Goal: Task Accomplishment & Management: Manage account settings

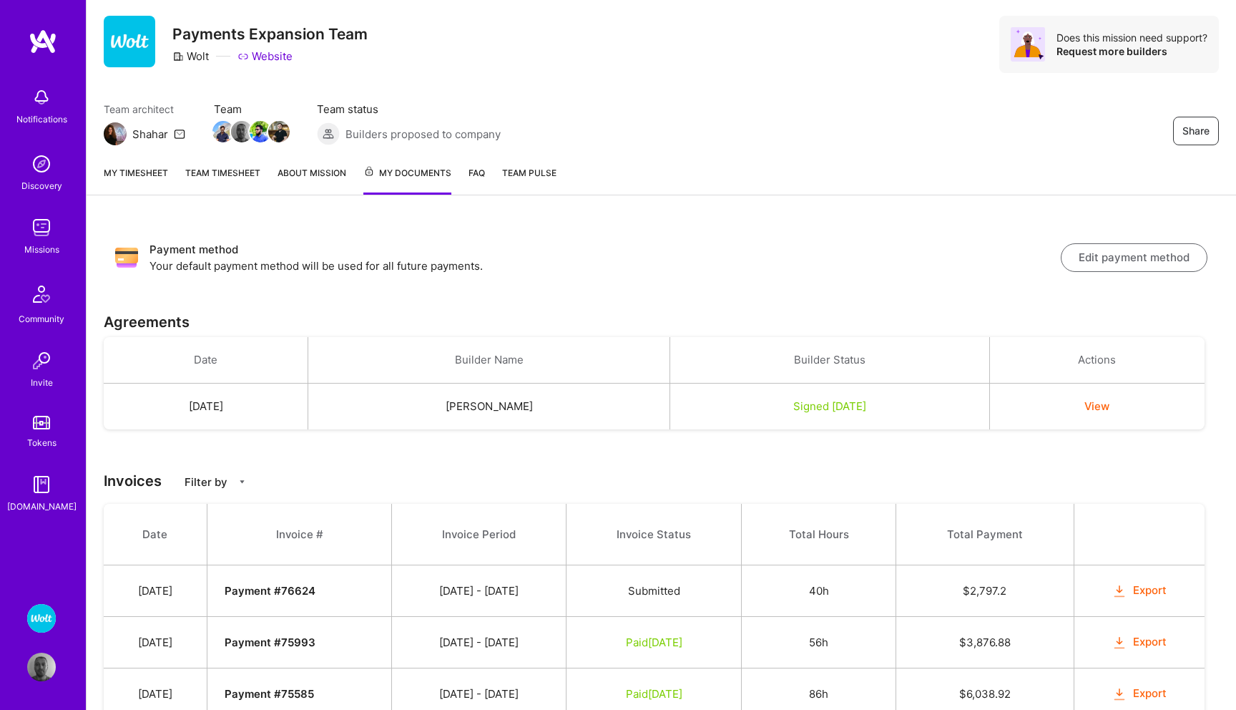
click at [144, 165] on link "My timesheet" at bounding box center [136, 179] width 64 height 29
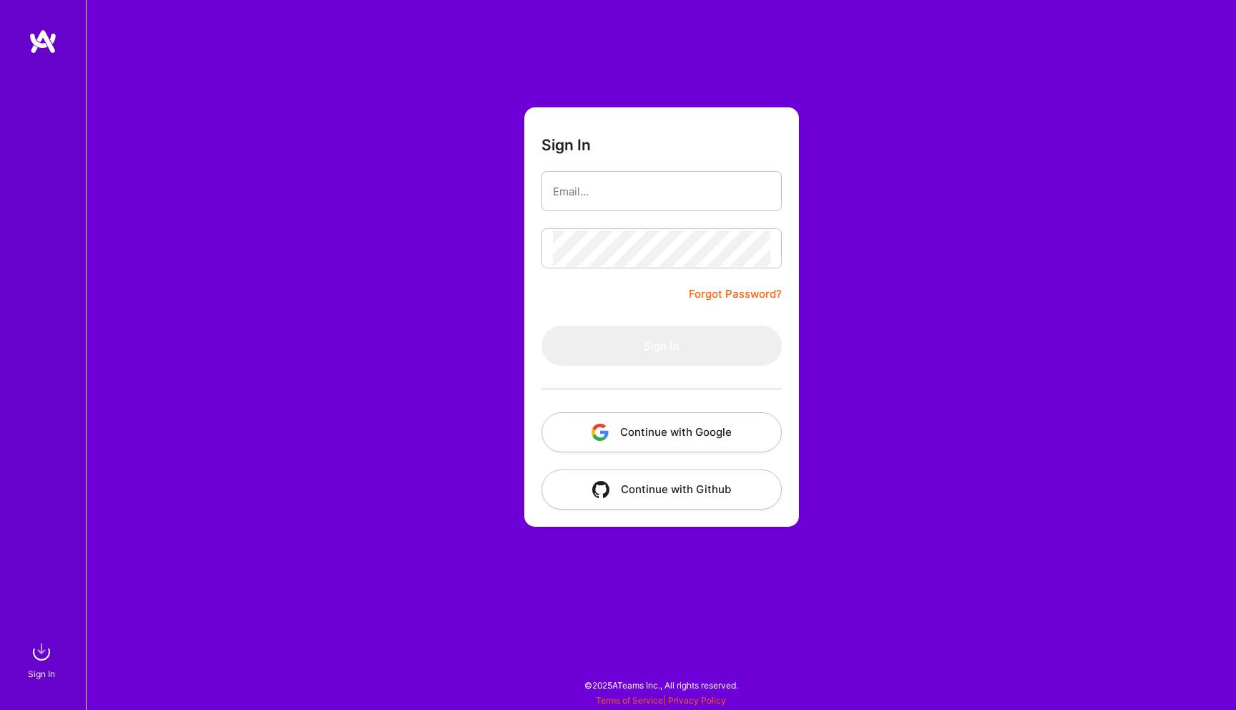
type input "[EMAIL_ADDRESS][DOMAIN_NAME]"
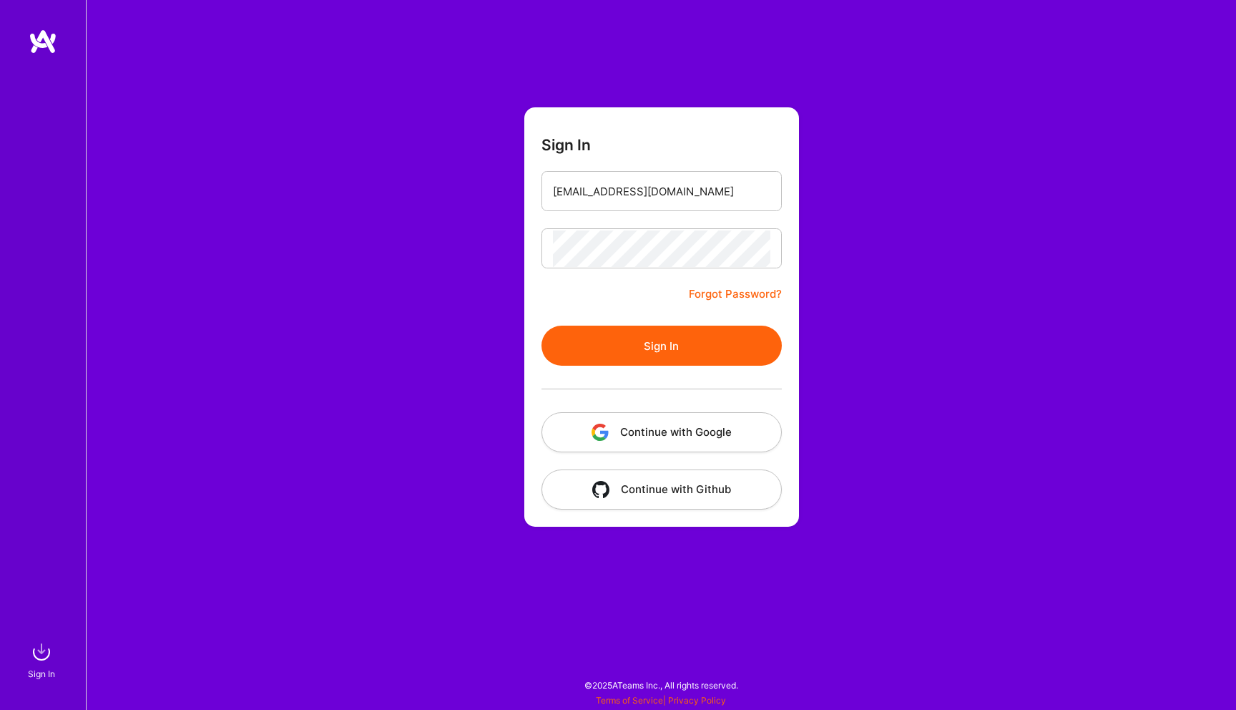
click at [663, 345] on button "Sign In" at bounding box center [661, 345] width 240 height 40
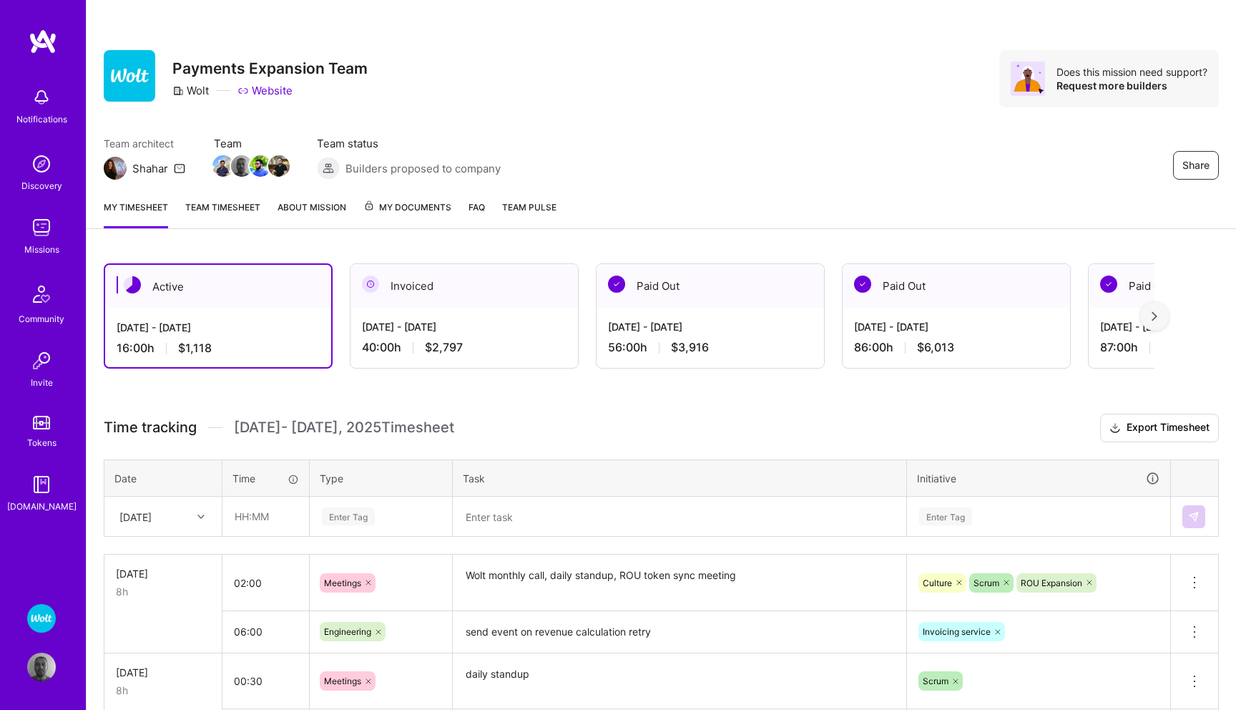
click at [197, 515] on icon at bounding box center [200, 516] width 7 height 7
click at [220, 420] on div "Time tracking [DATE] - [DATE] Timesheet" at bounding box center [279, 427] width 350 height 18
click at [260, 525] on input "text" at bounding box center [265, 516] width 85 height 38
type input "01:00"
click at [341, 519] on div "Enter Tag" at bounding box center [380, 516] width 141 height 37
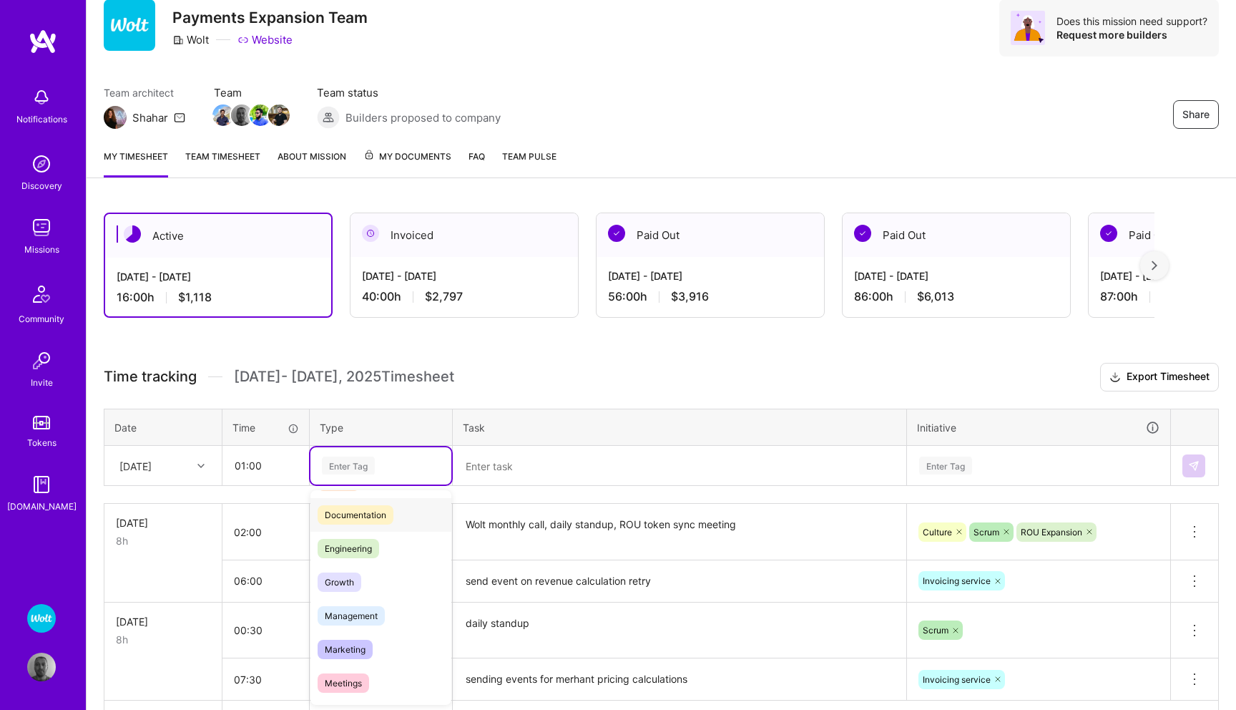
scroll to position [77, 0]
click at [349, 664] on span "Meetings" at bounding box center [343, 671] width 51 height 19
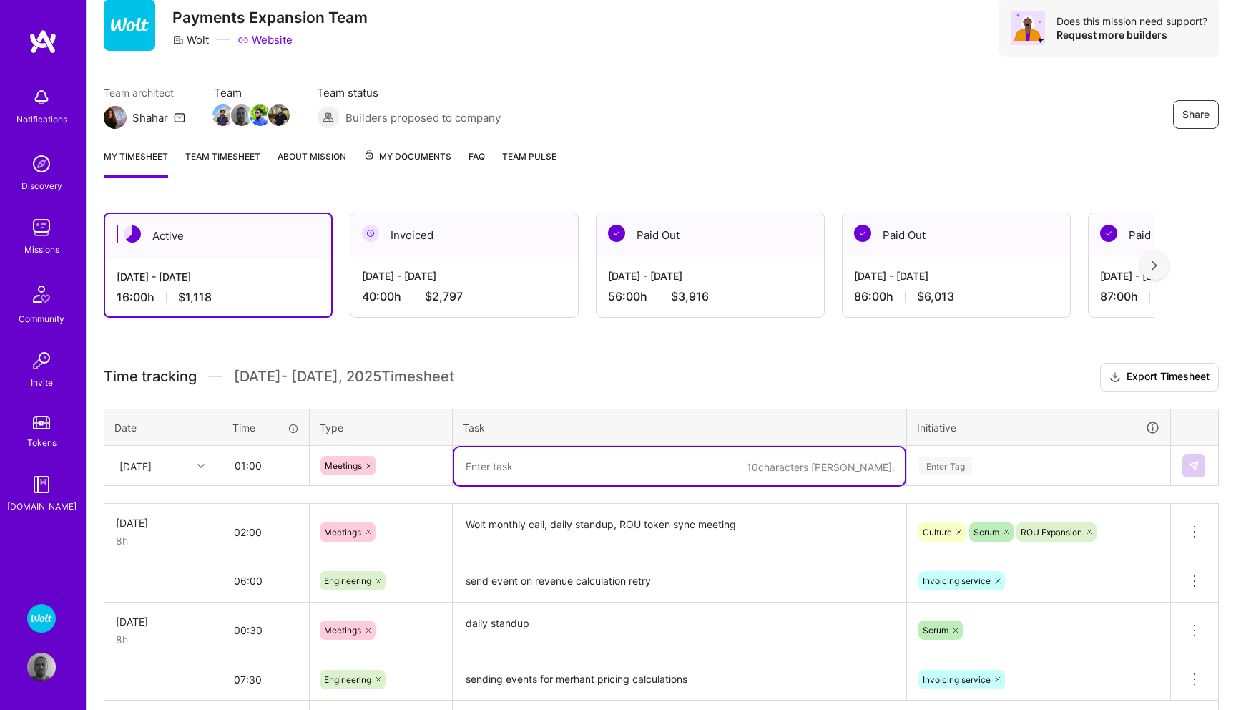
click at [539, 461] on textarea at bounding box center [679, 466] width 451 height 38
type textarea "daily standup, e-invoice sync with TC"
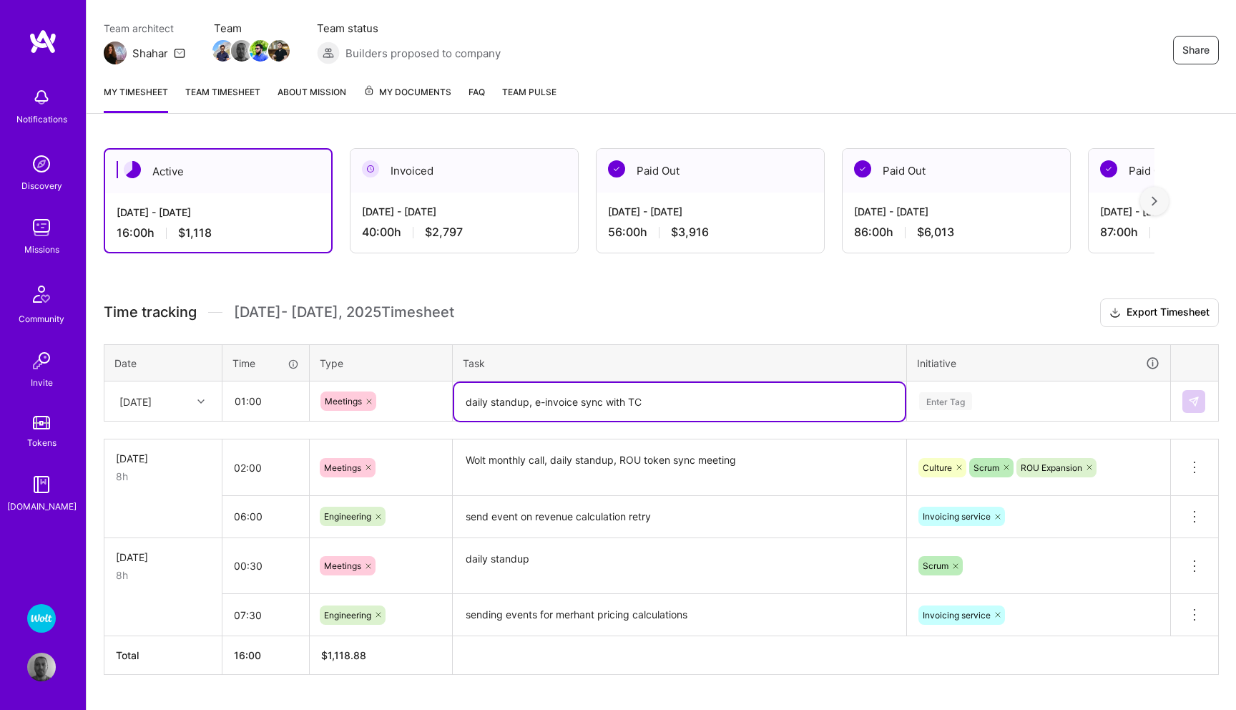
click at [933, 420] on div "Enter Tag" at bounding box center [1039, 401] width 262 height 37
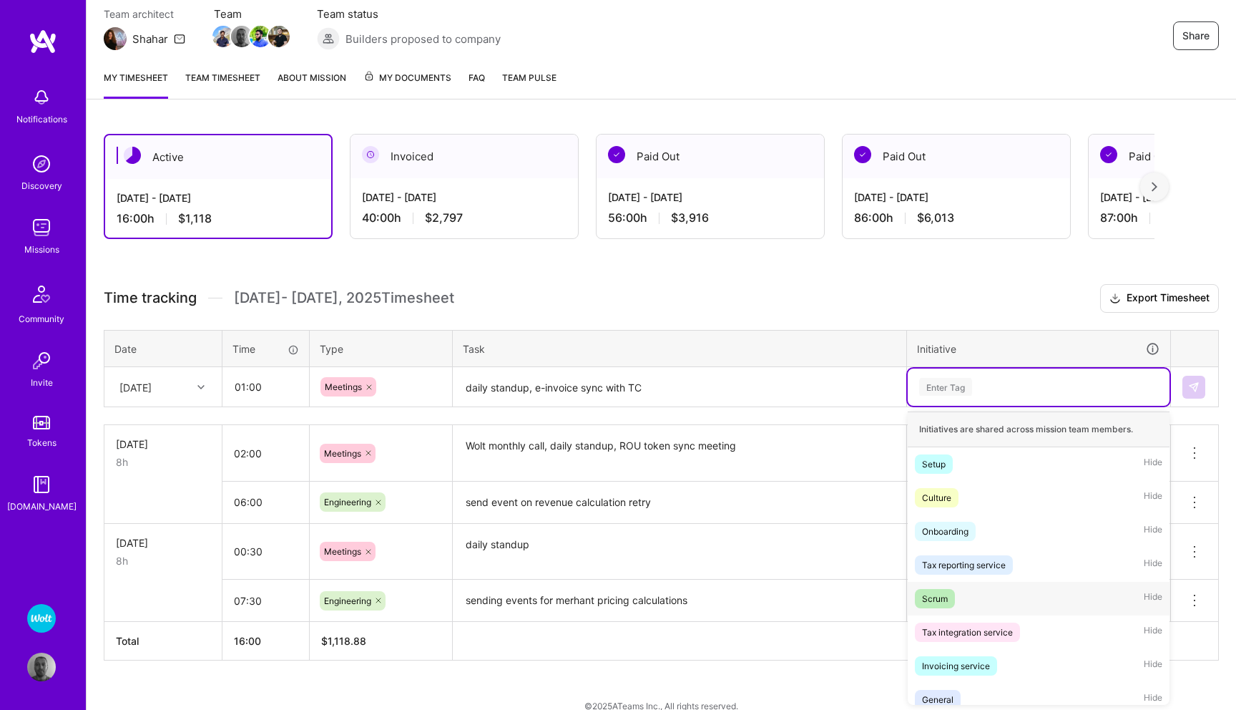
click at [936, 589] on span "Scrum" at bounding box center [935, 598] width 40 height 19
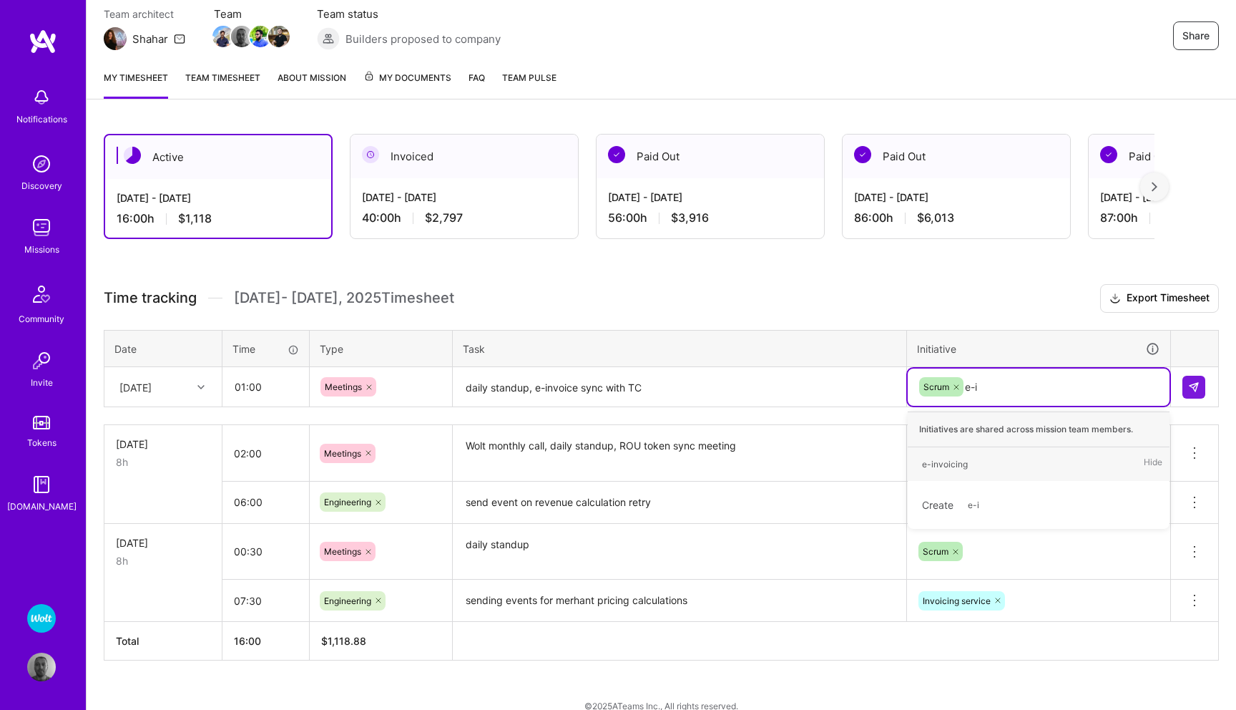
type input "e-in"
click at [973, 458] on div "e-invoicing Hide" at bounding box center [1039, 464] width 262 height 34
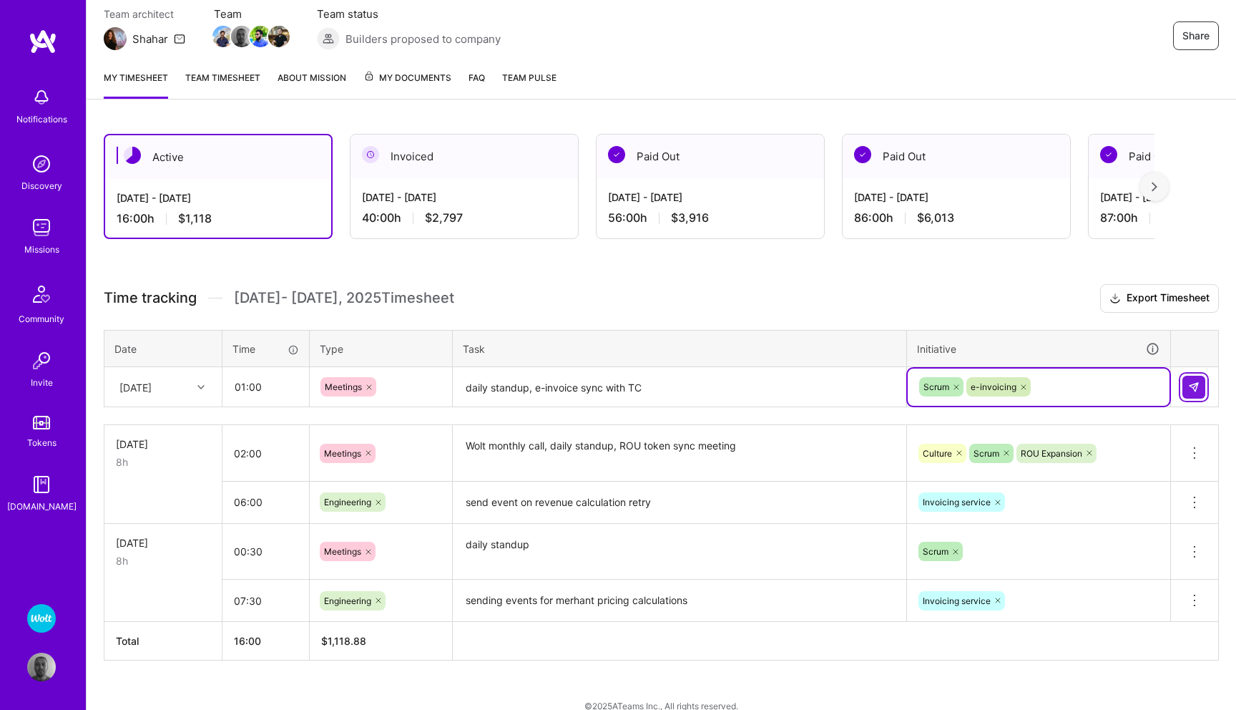
click at [1184, 381] on button at bounding box center [1193, 387] width 23 height 23
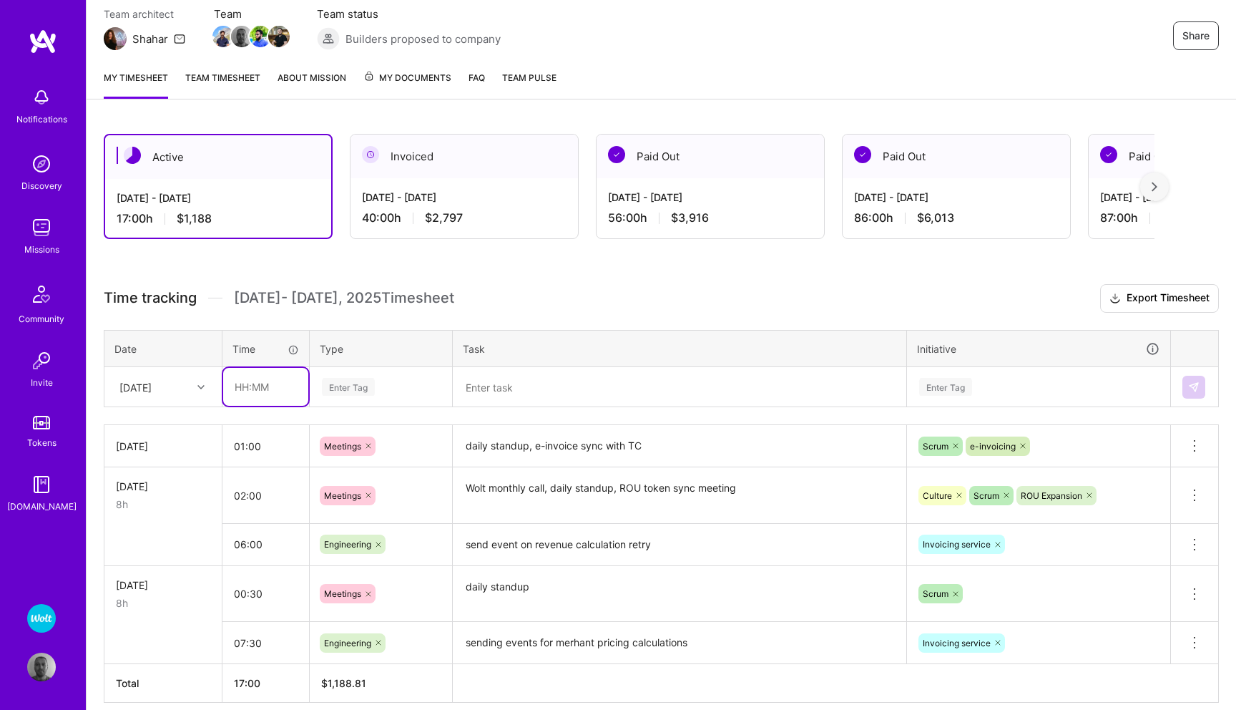
click at [255, 391] on input "text" at bounding box center [265, 387] width 85 height 38
type input "07:00"
click at [359, 378] on div "Enter Tag" at bounding box center [348, 387] width 53 height 22
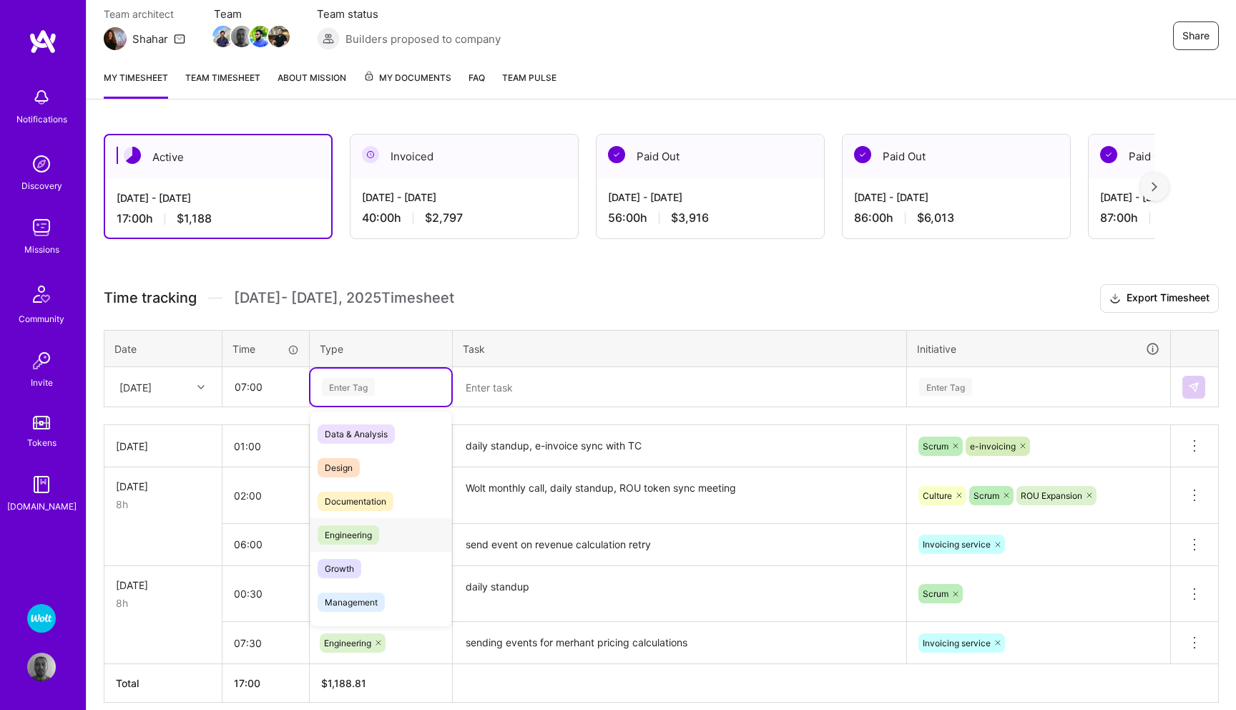
click at [375, 531] on span "Engineering" at bounding box center [349, 534] width 62 height 19
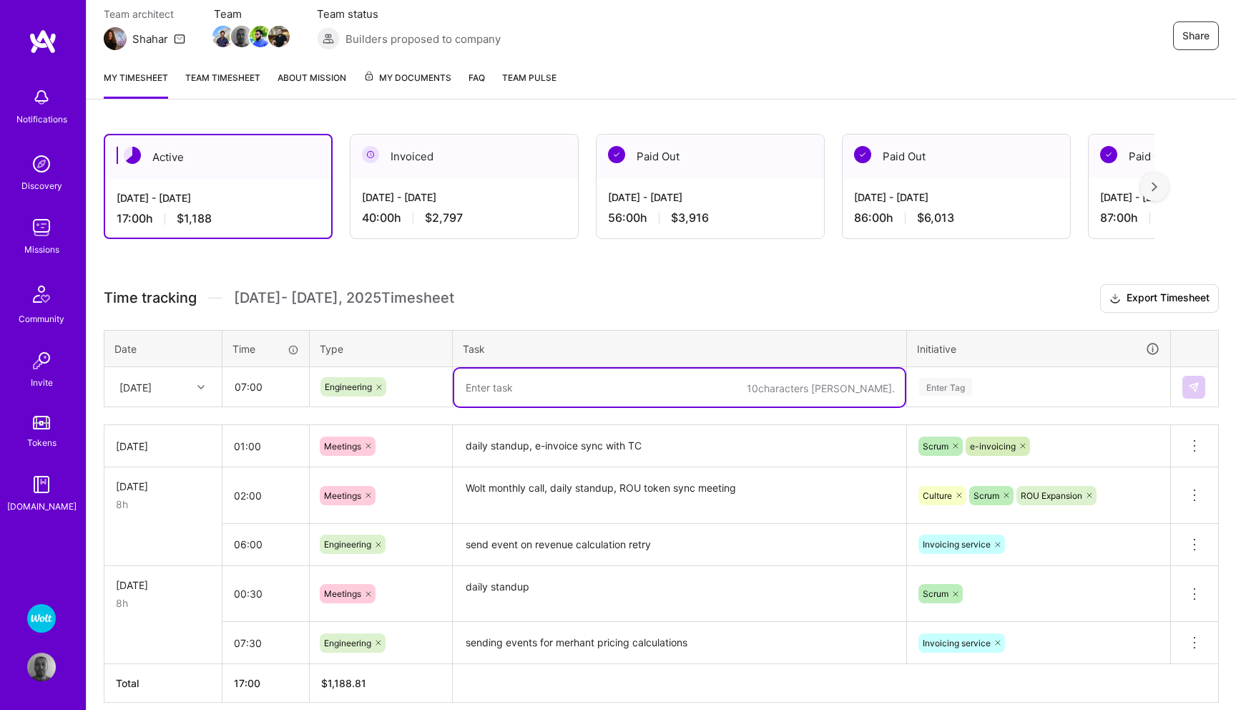
click at [510, 382] on textarea at bounding box center [679, 387] width 451 height 38
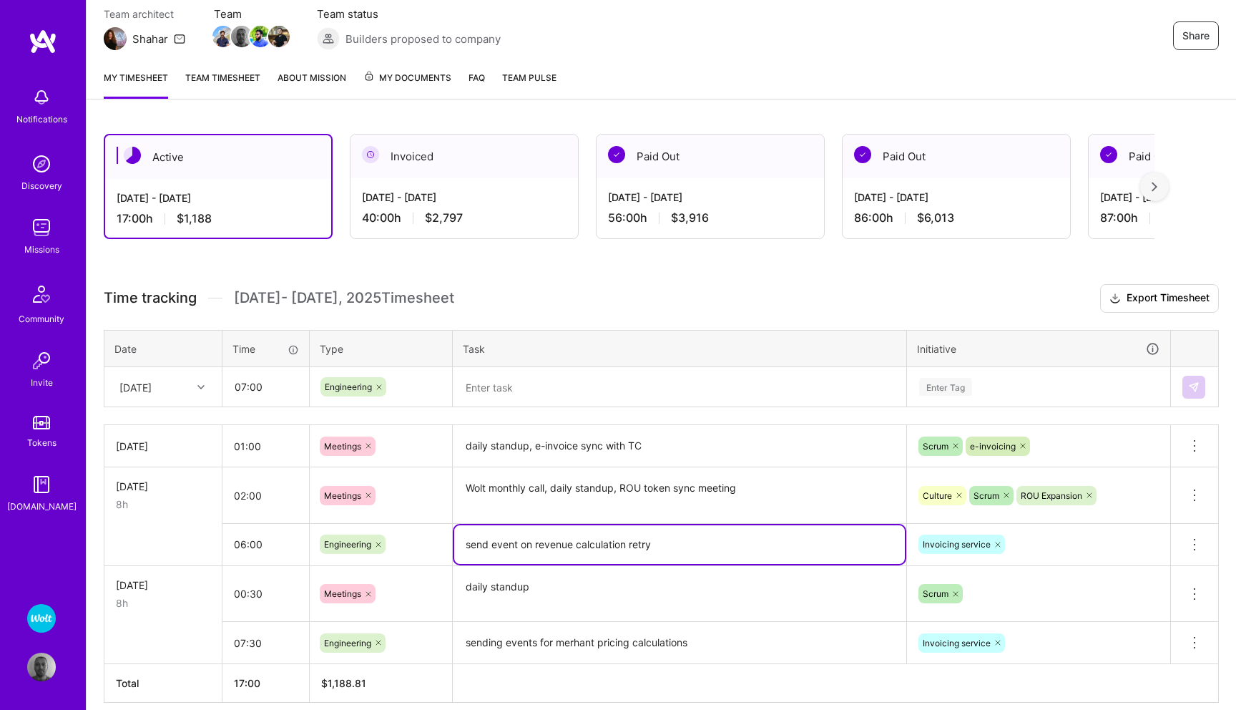
drag, startPoint x: 464, startPoint y: 544, endPoint x: 659, endPoint y: 546, distance: 195.3
click at [659, 546] on textarea "send event on revenue calculation retry" at bounding box center [679, 544] width 451 height 39
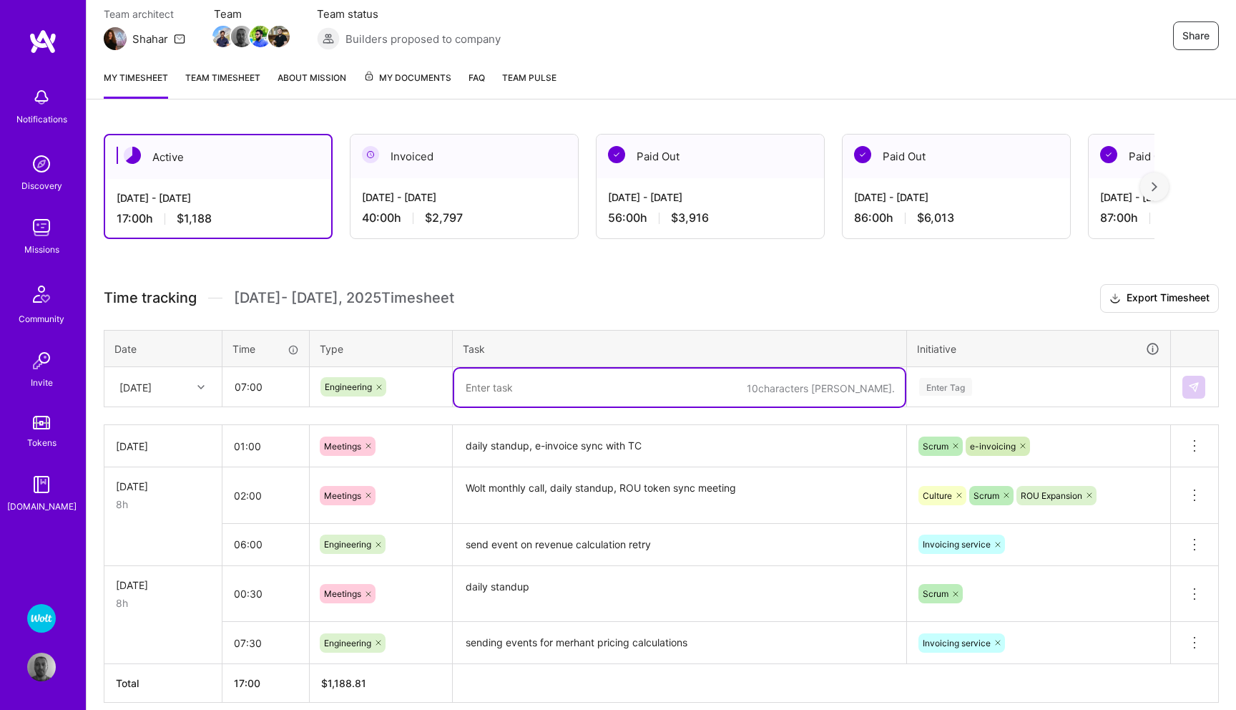
click at [504, 390] on textarea at bounding box center [679, 387] width 451 height 38
paste textarea "send event on revenue calculation retry"
type textarea "send event on revenue calculation retry, fix GRC Wolt+ invoices"
click at [946, 381] on div "Enter Tag" at bounding box center [945, 387] width 53 height 22
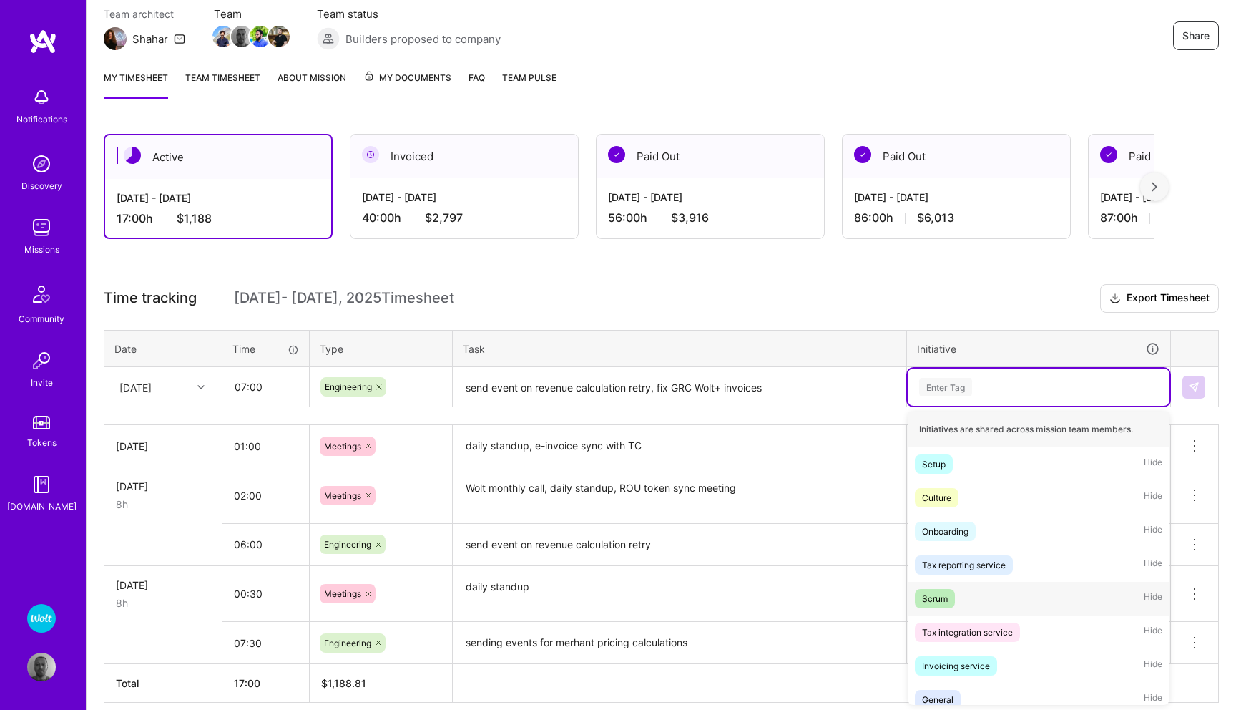
click at [933, 594] on div "Scrum" at bounding box center [935, 598] width 26 height 15
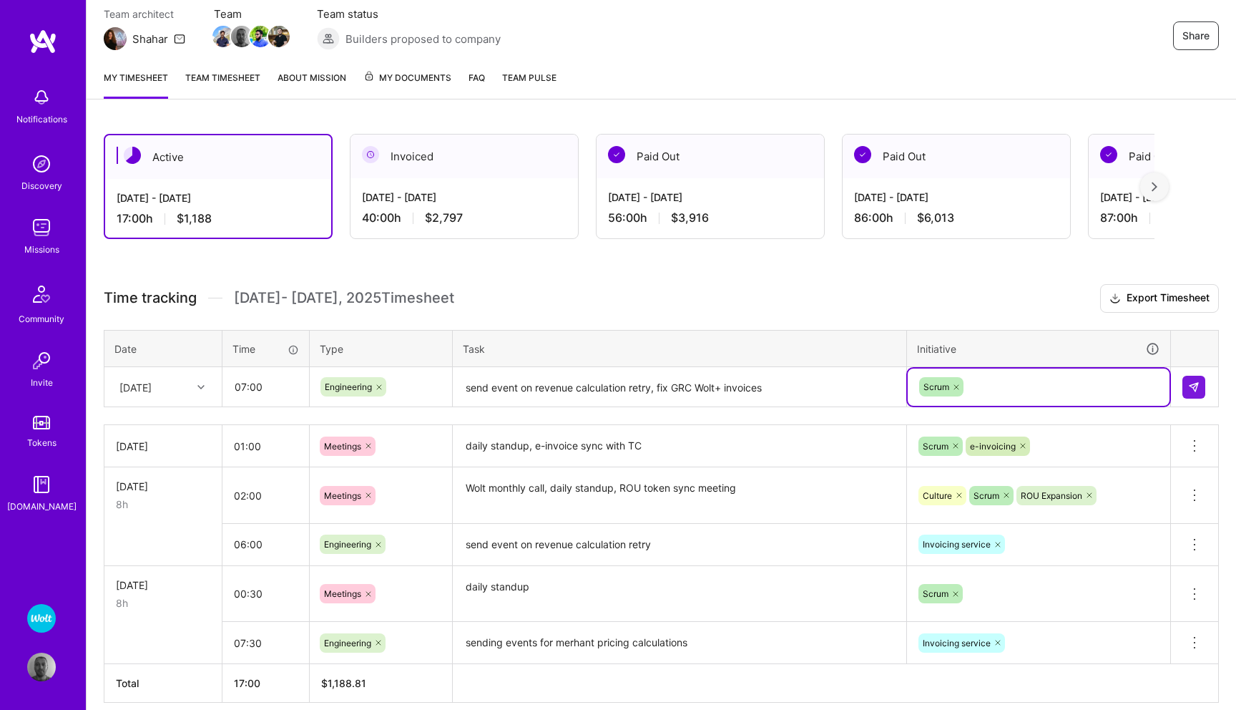
click at [954, 388] on icon at bounding box center [956, 387] width 4 height 4
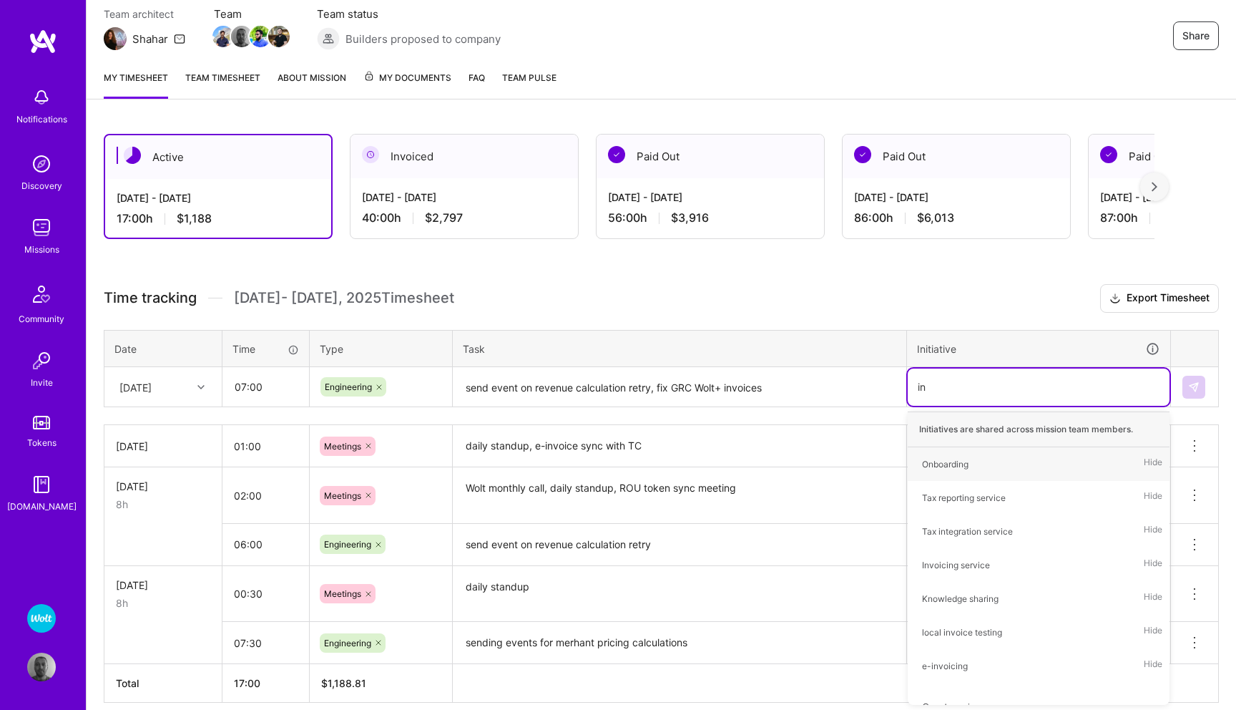
type input "inv"
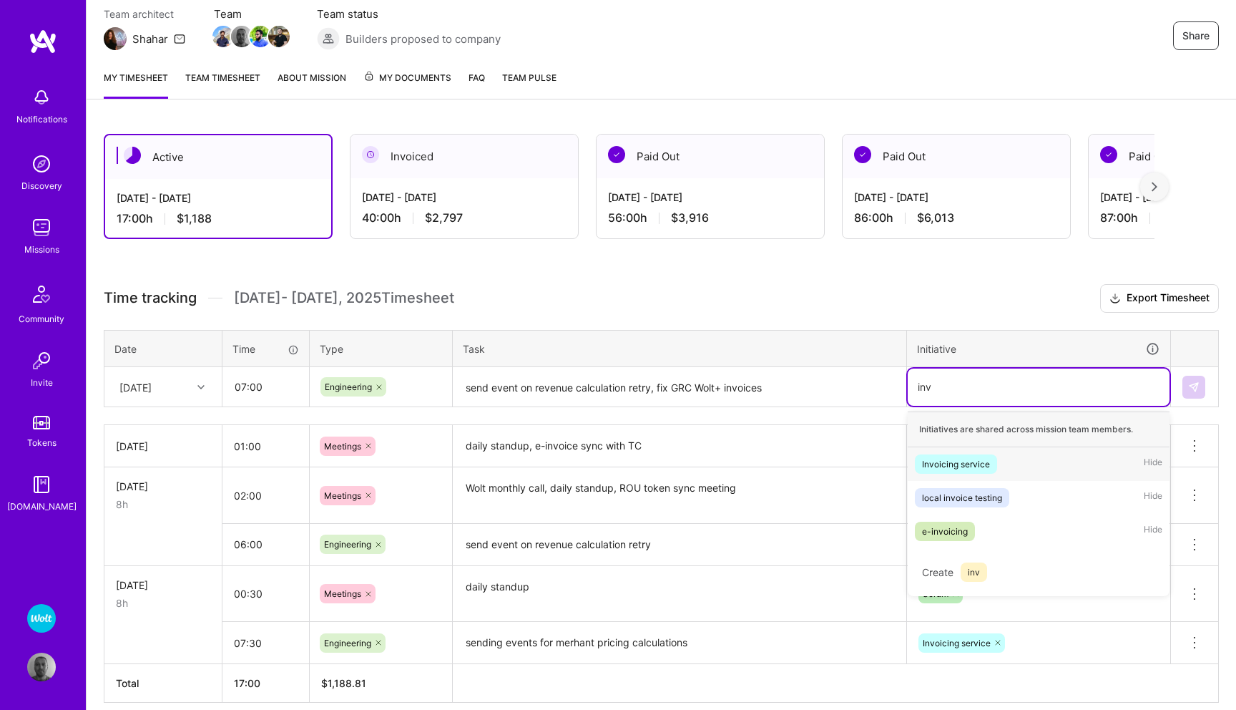
click at [954, 463] on div "Invoicing service" at bounding box center [956, 463] width 68 height 15
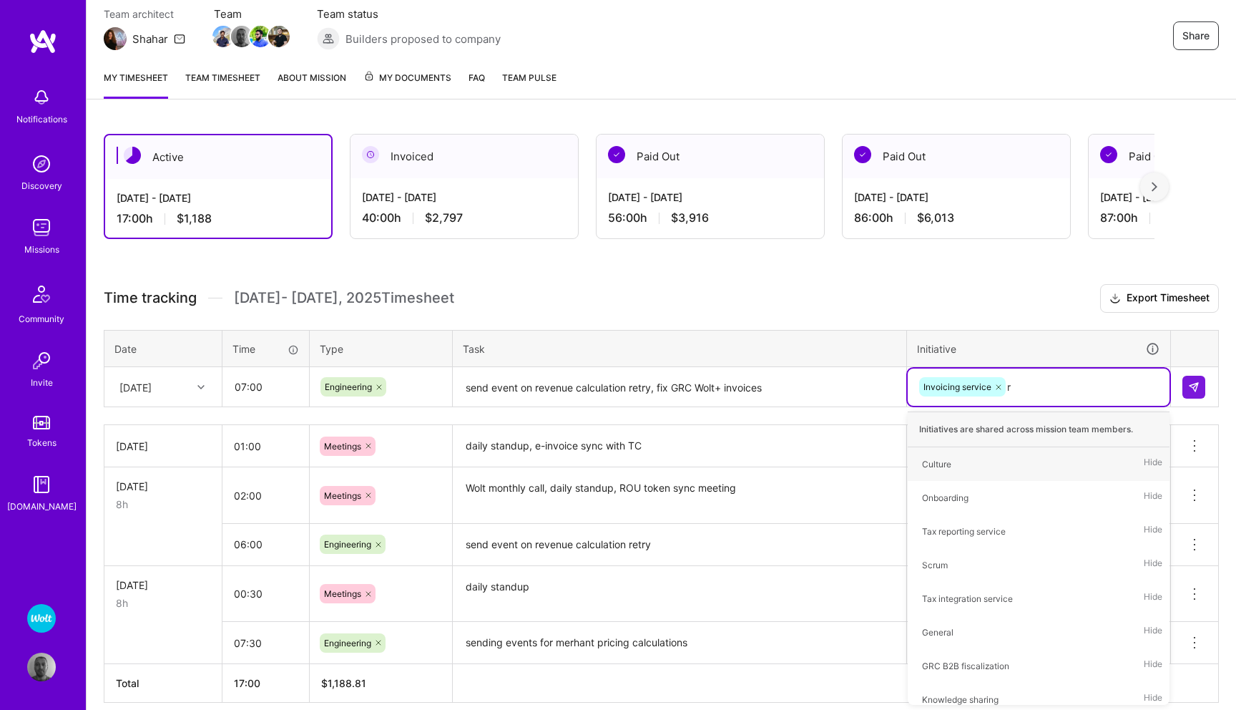
type input "ra"
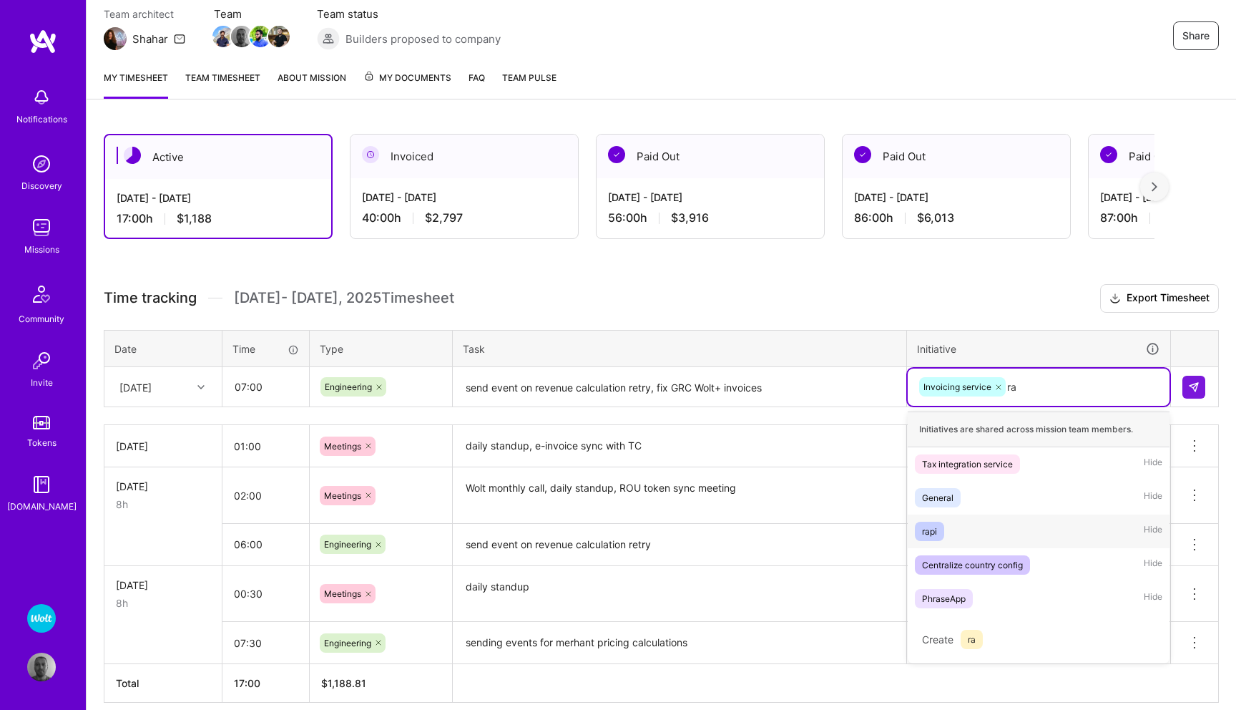
click at [935, 524] on div "rapi" at bounding box center [929, 531] width 15 height 15
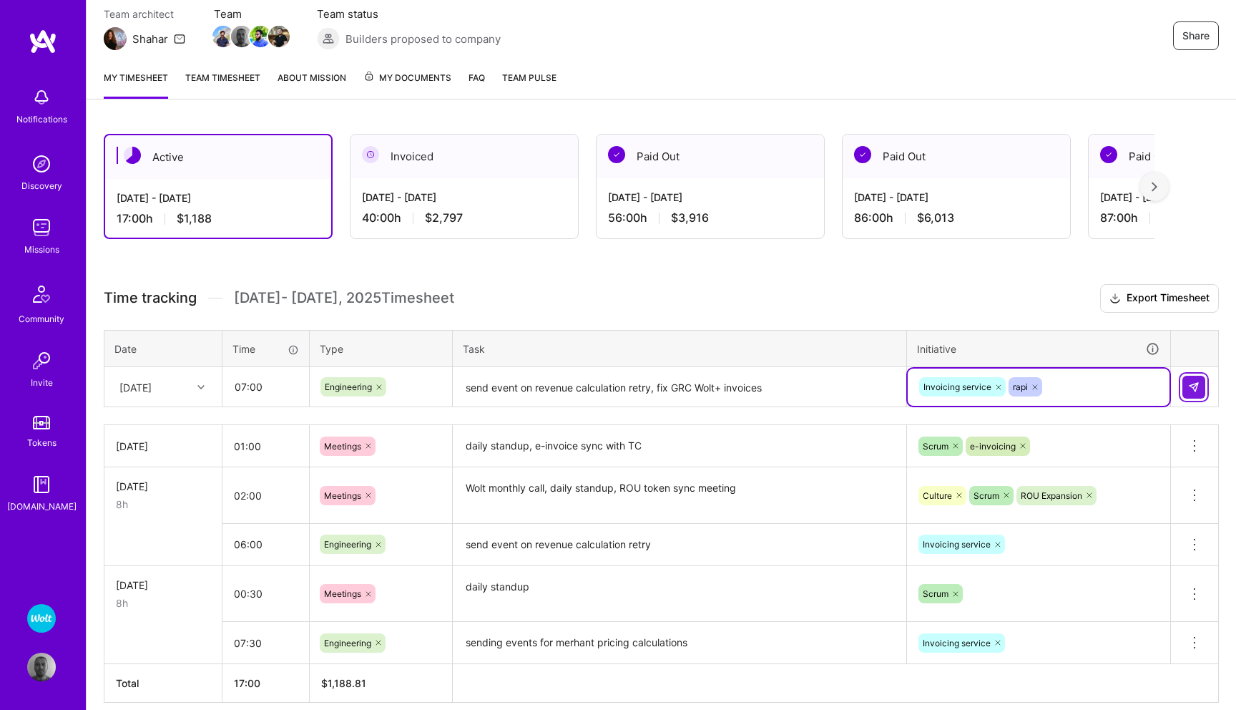
click at [1187, 391] on button at bounding box center [1193, 387] width 23 height 23
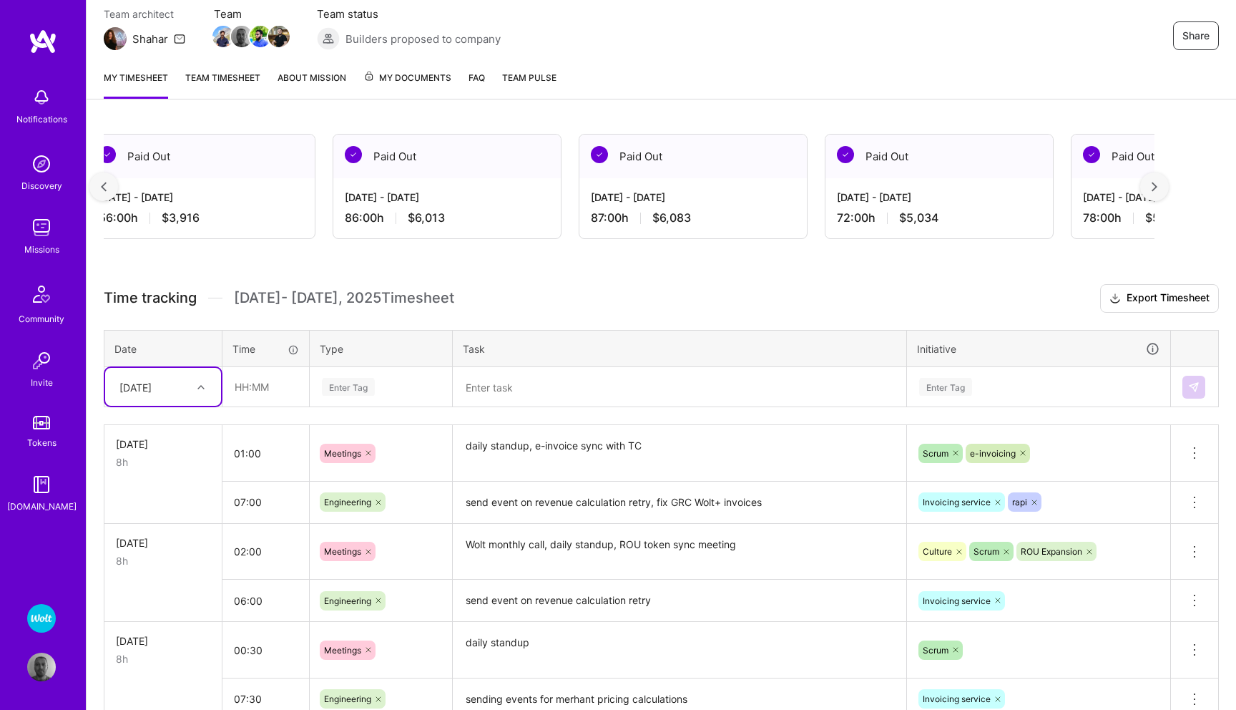
scroll to position [0, 0]
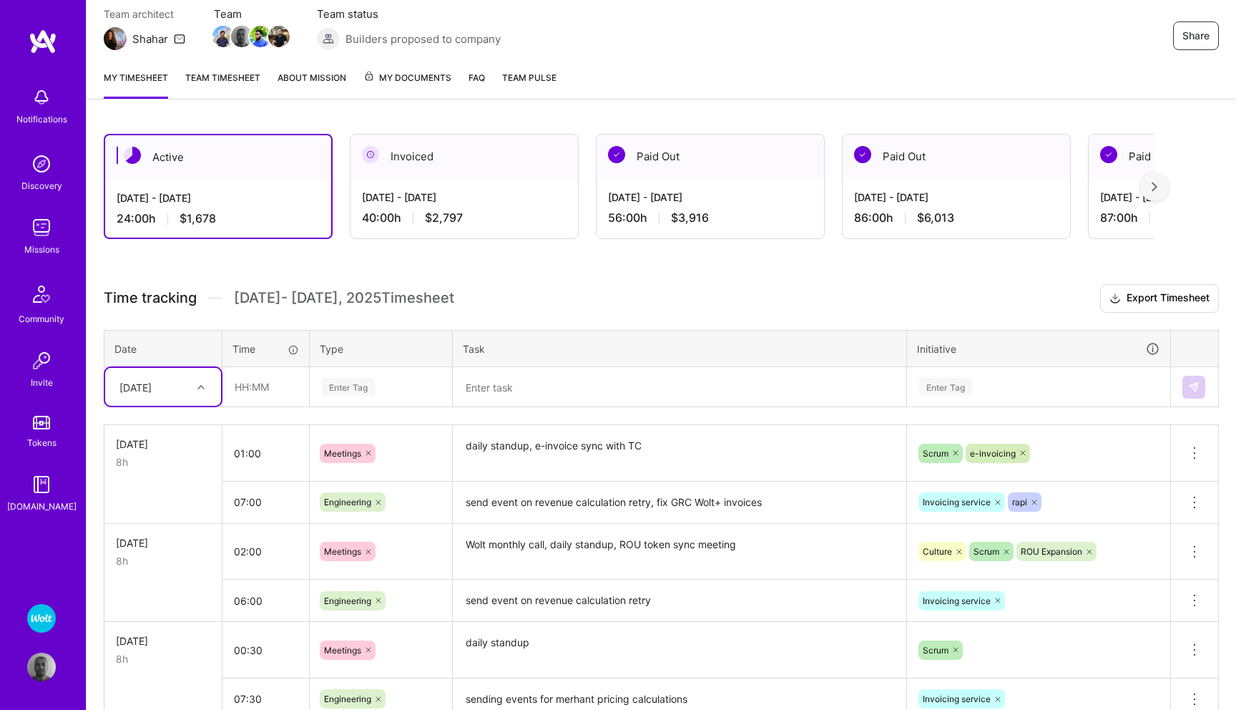
click at [39, 240] on img at bounding box center [41, 227] width 29 height 29
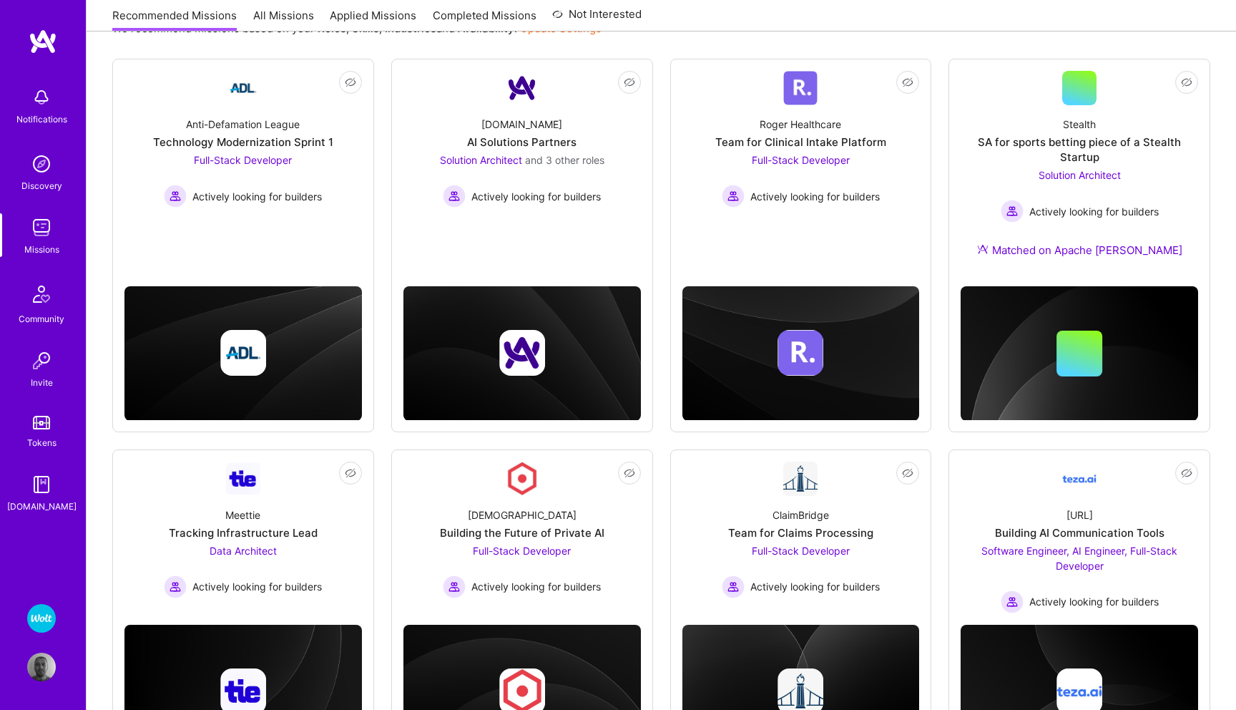
scroll to position [112, 0]
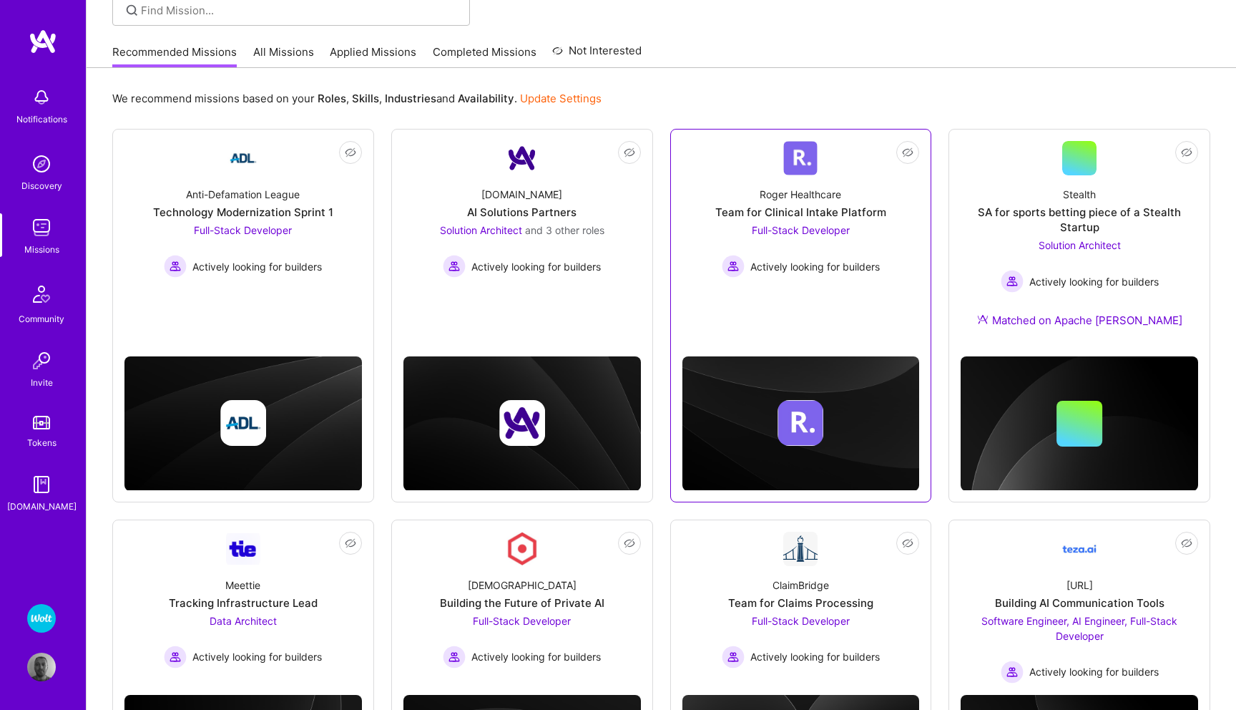
click at [775, 230] on span "Full-Stack Developer" at bounding box center [801, 230] width 98 height 12
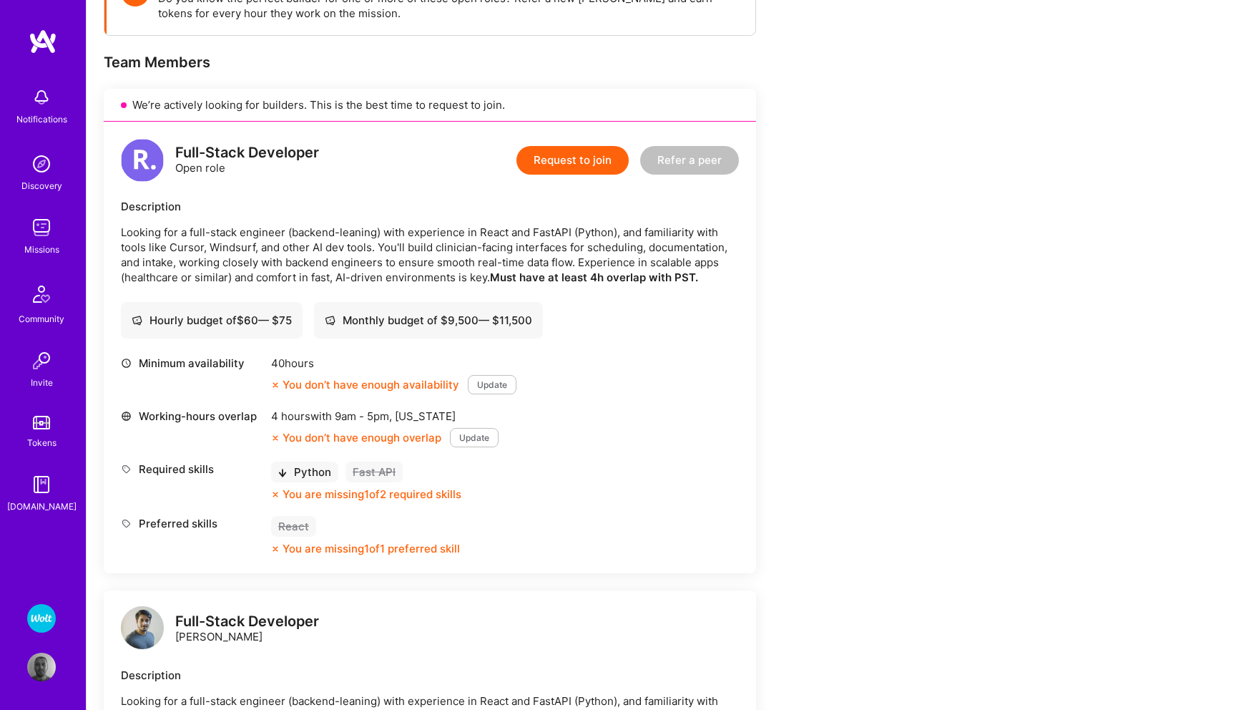
scroll to position [262, 0]
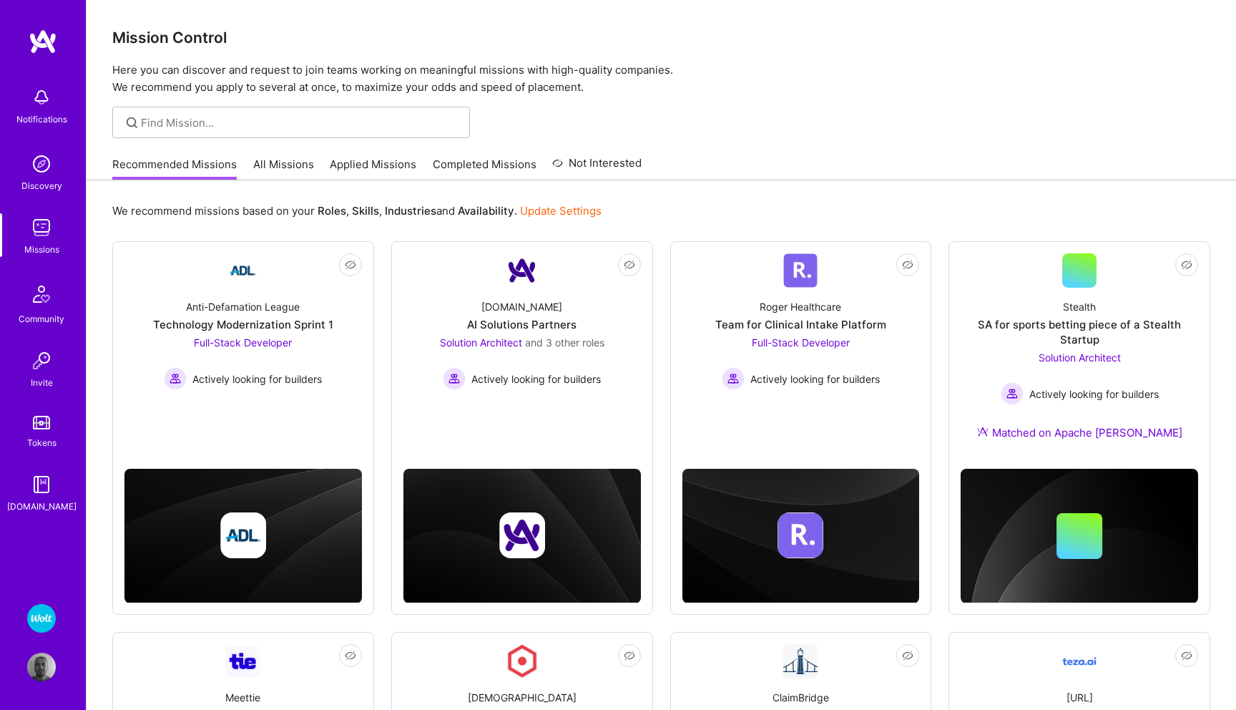
click at [284, 166] on link "All Missions" at bounding box center [283, 169] width 61 height 24
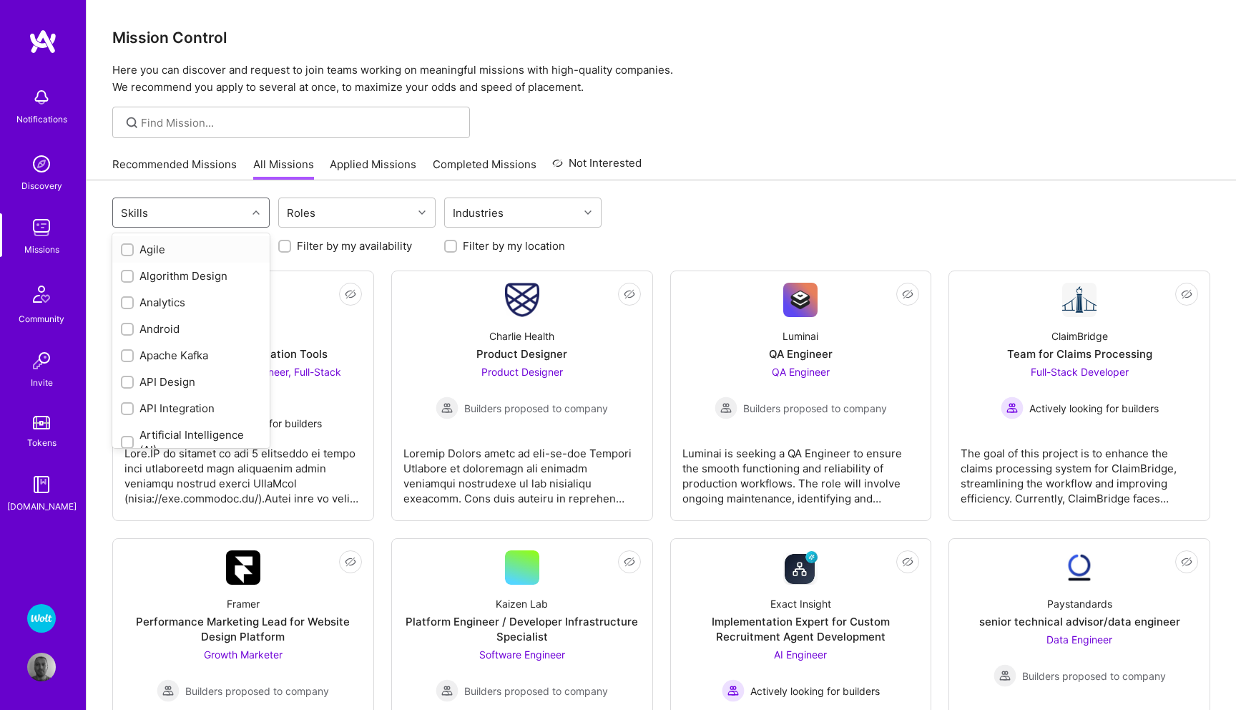
click at [255, 212] on icon at bounding box center [255, 212] width 7 height 7
click at [170, 323] on div "API Design" at bounding box center [191, 322] width 140 height 15
checkbox input "true"
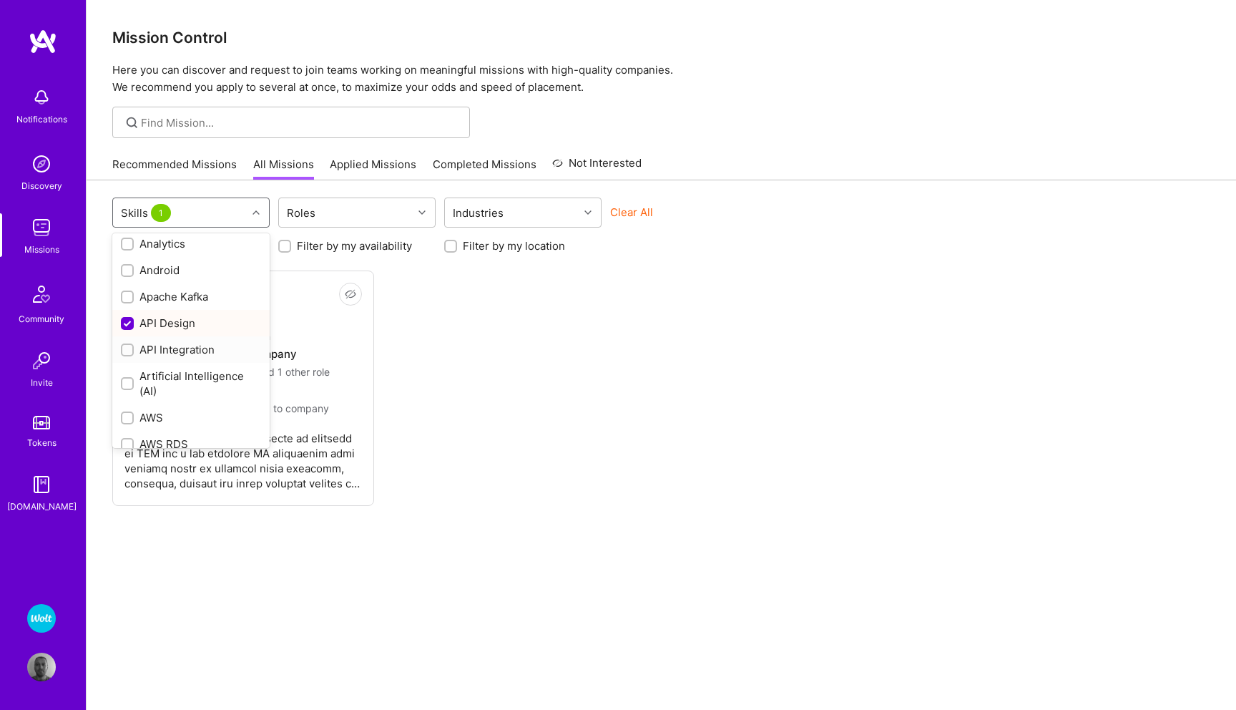
click at [176, 346] on div "API Integration" at bounding box center [191, 349] width 140 height 15
checkbox input "true"
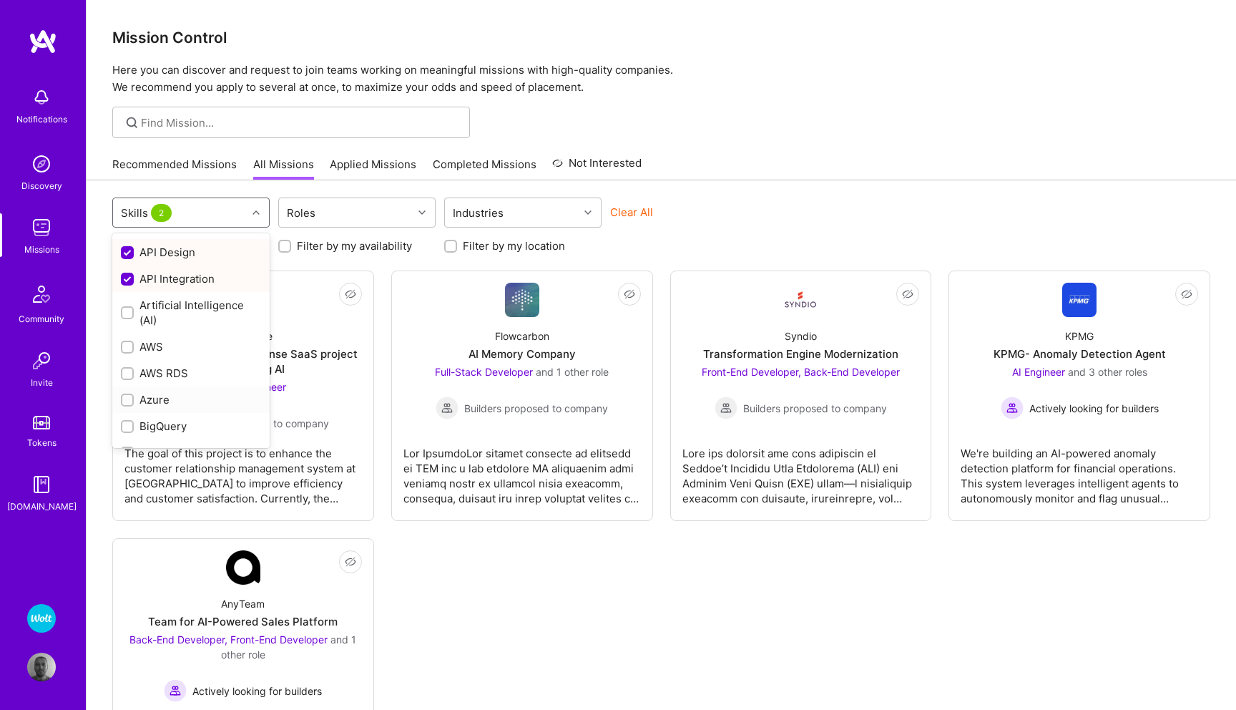
scroll to position [130, 0]
click at [148, 345] on div "AWS" at bounding box center [191, 345] width 140 height 15
checkbox input "true"
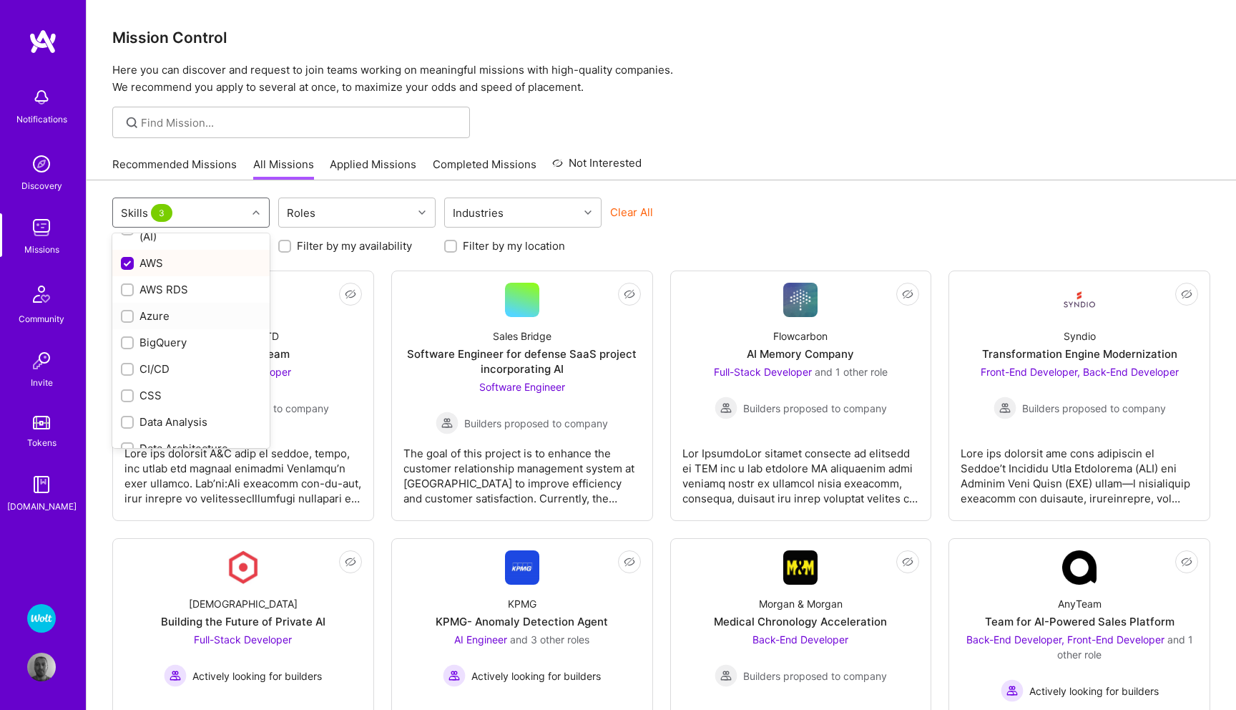
scroll to position [220, 0]
click at [162, 360] on div "CI/CD" at bounding box center [191, 361] width 140 height 15
checkbox input "true"
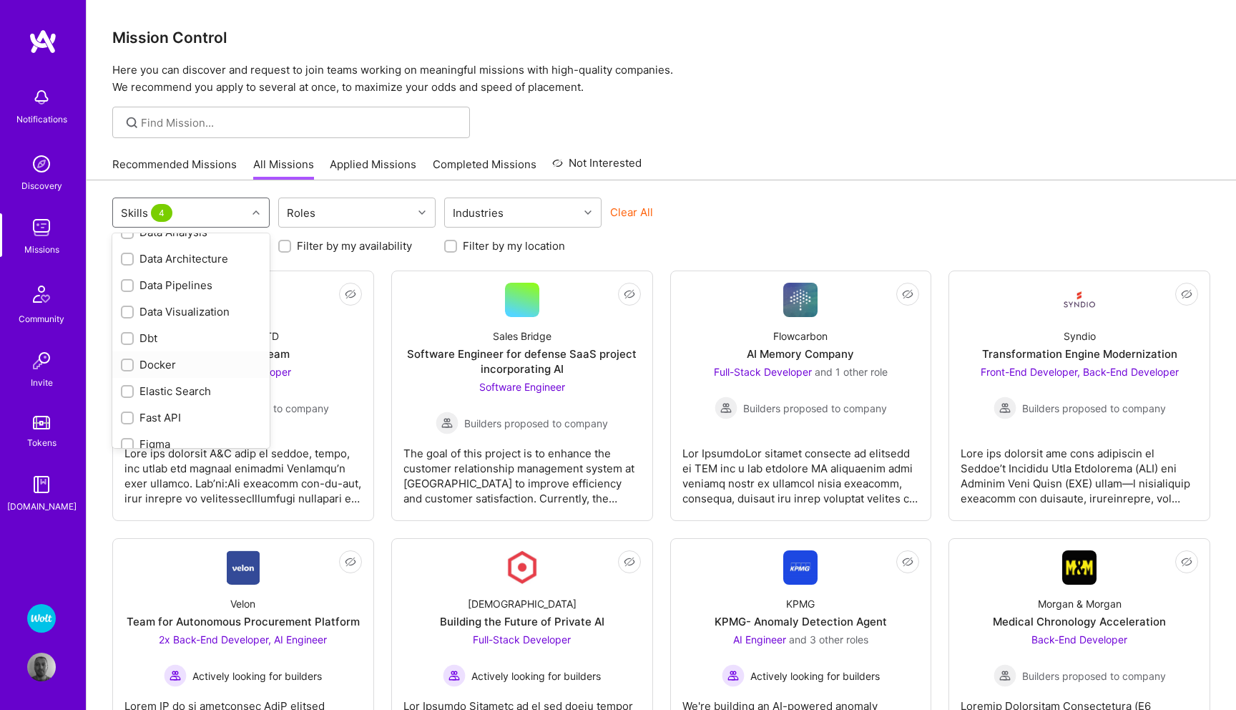
scroll to position [407, 0]
click at [142, 360] on div "Docker" at bounding box center [191, 360] width 140 height 15
checkbox input "true"
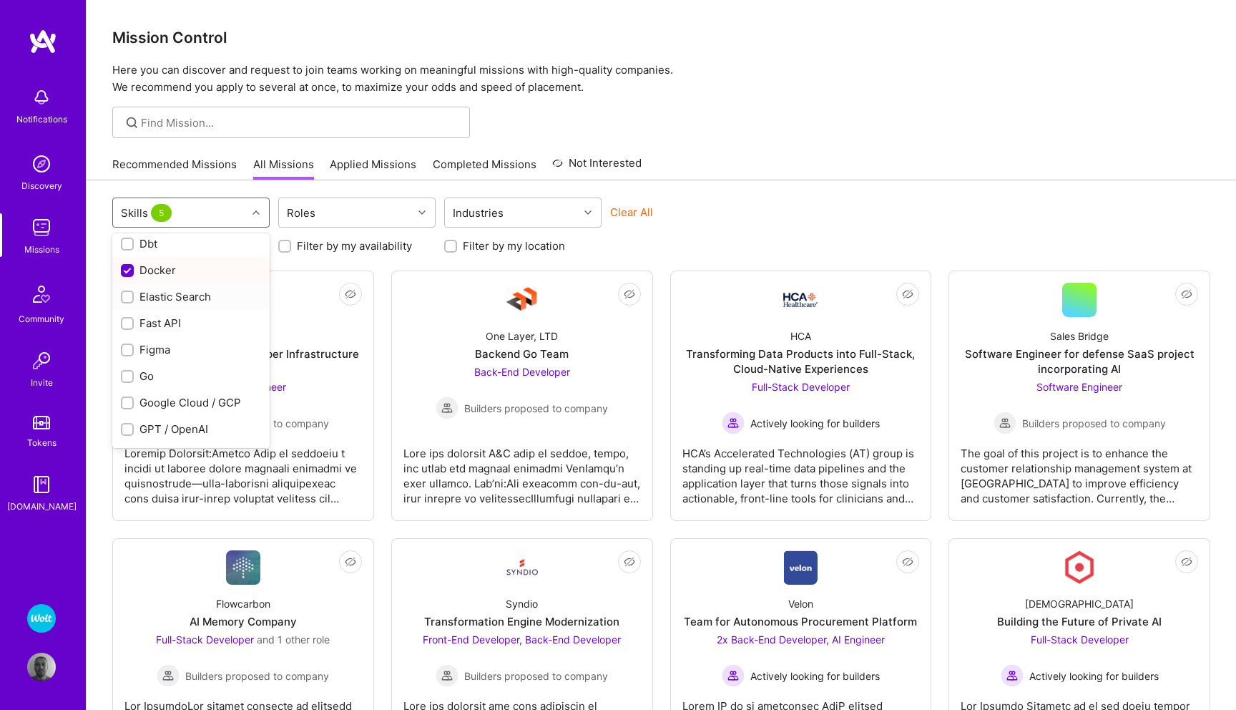
scroll to position [499, 0]
click at [142, 373] on div "Go" at bounding box center [191, 374] width 140 height 15
checkbox input "true"
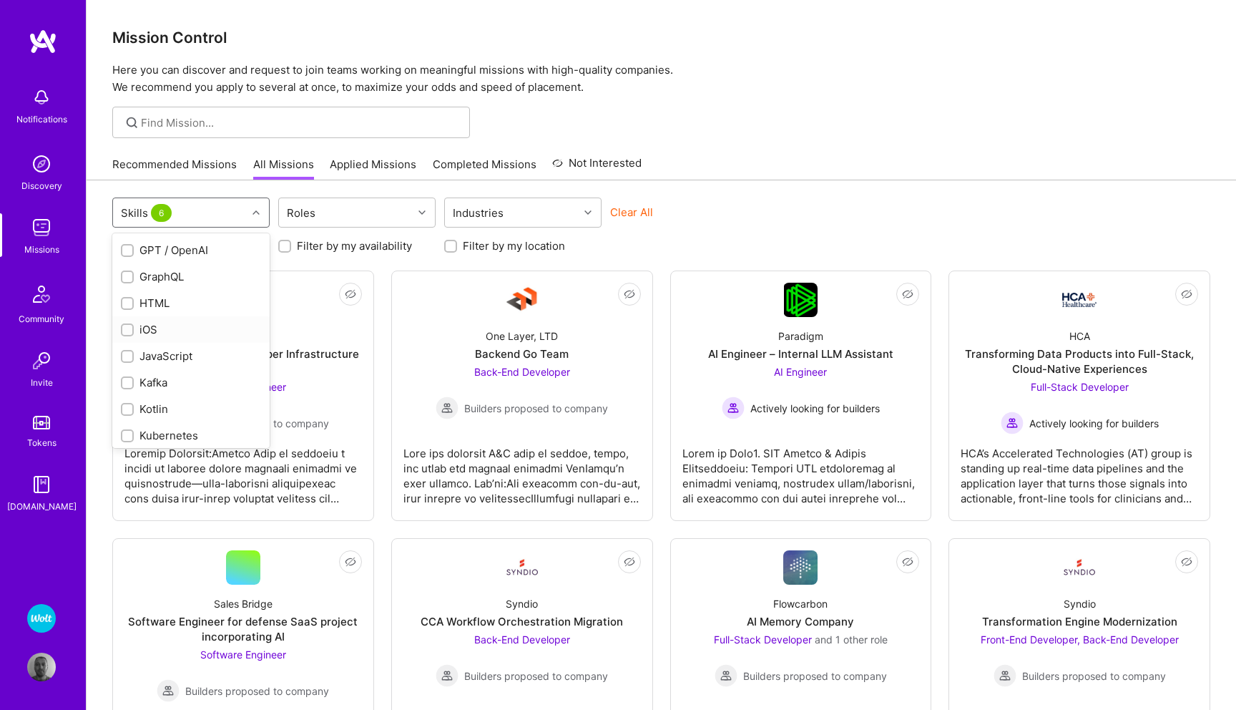
scroll to position [677, 0]
click at [129, 383] on input "checkbox" at bounding box center [129, 383] width 10 height 10
checkbox input "true"
click at [127, 410] on input "checkbox" at bounding box center [129, 409] width 10 height 10
checkbox input "true"
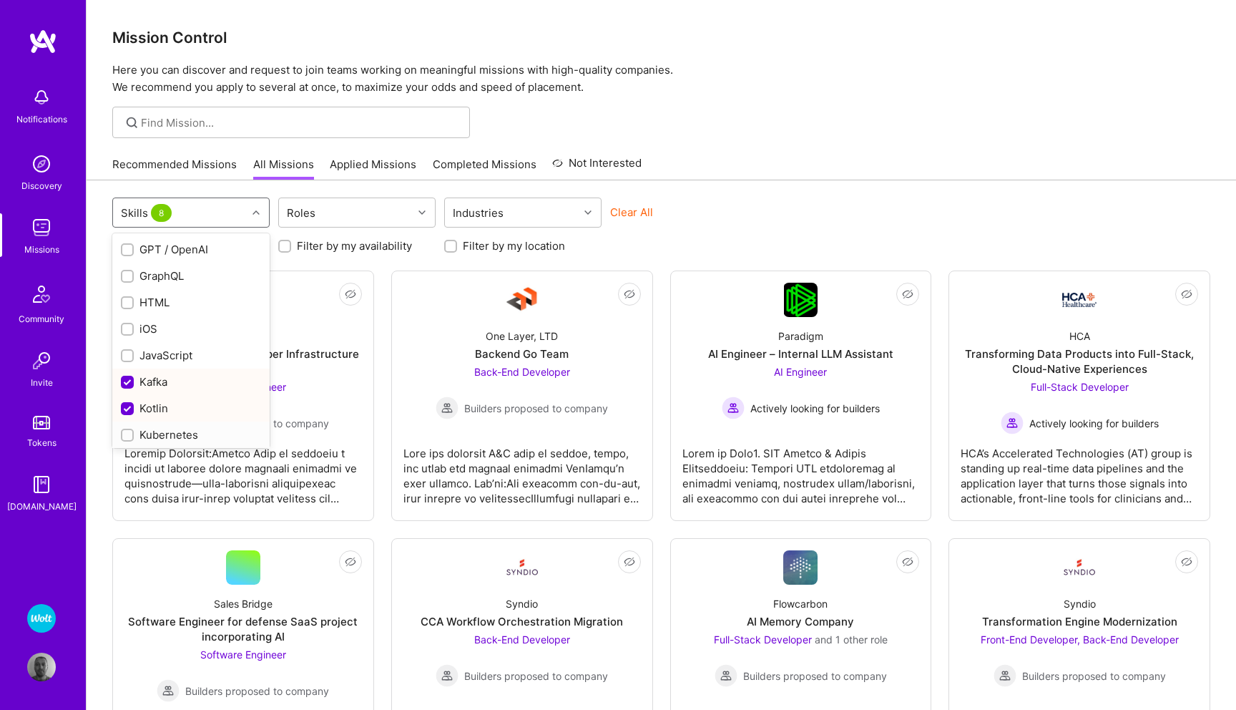
click at [128, 433] on input "checkbox" at bounding box center [129, 436] width 10 height 10
checkbox input "true"
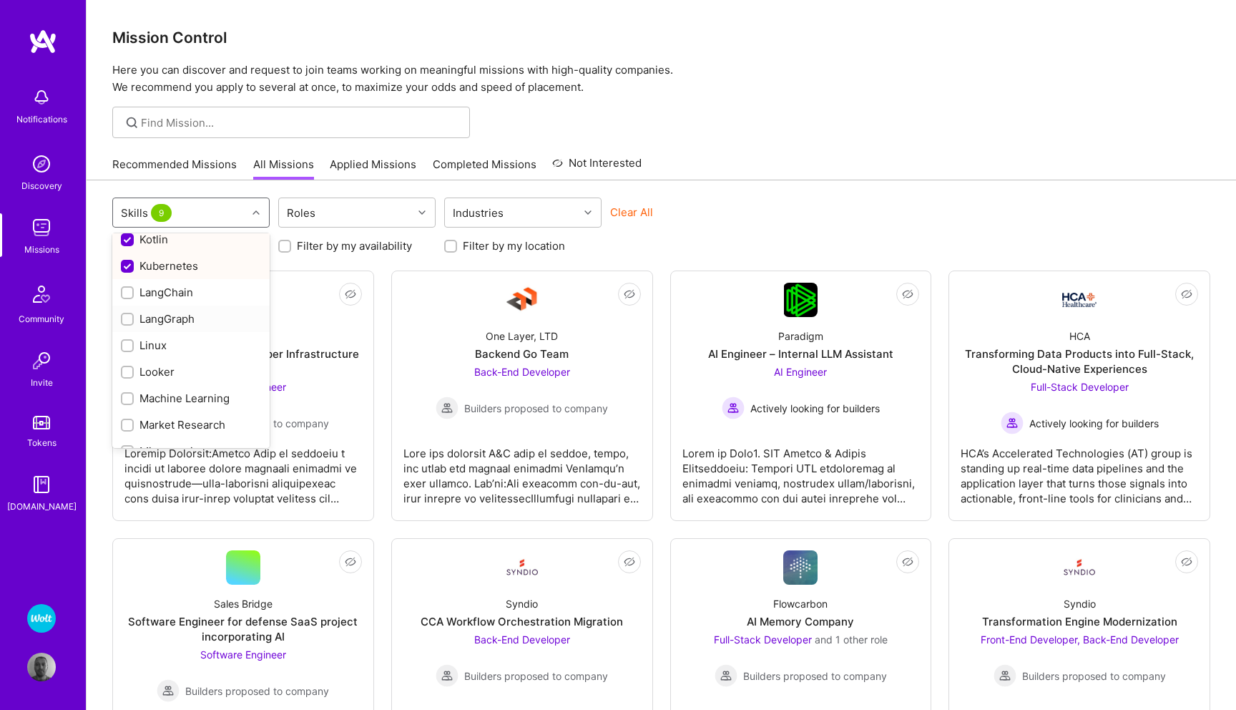
scroll to position [846, 0]
click at [126, 341] on input "checkbox" at bounding box center [129, 345] width 10 height 10
checkbox input "true"
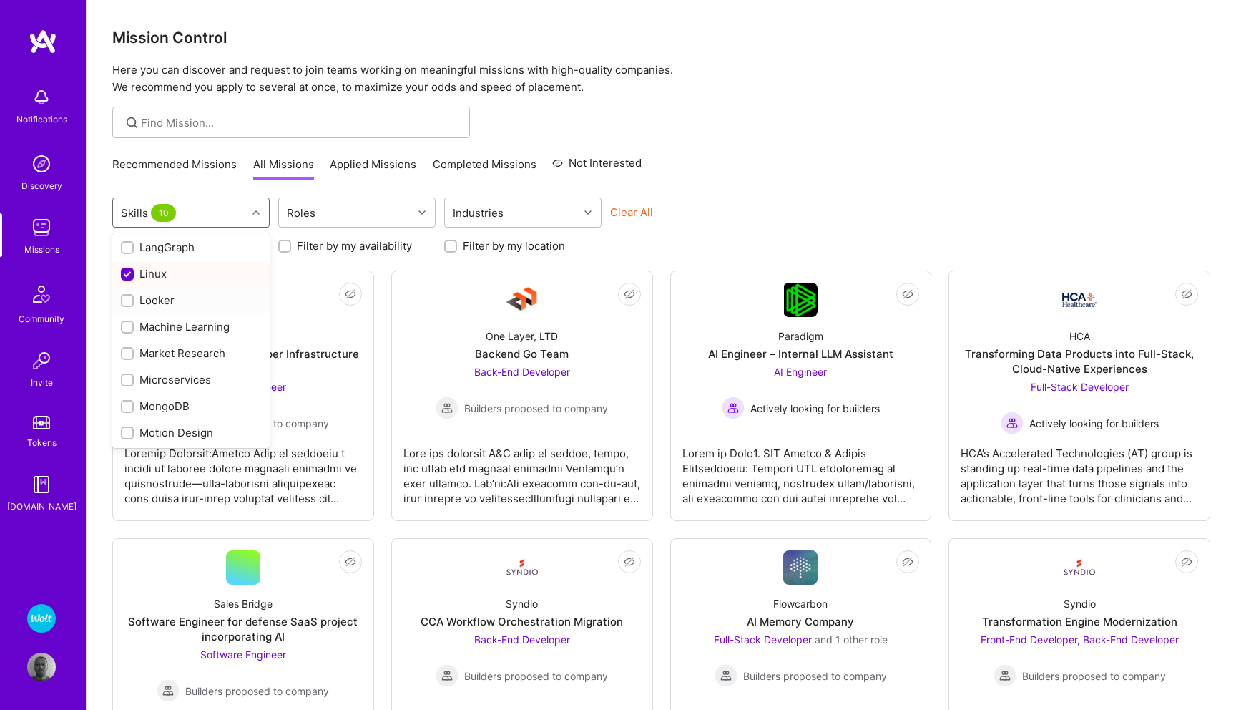
scroll to position [928, 0]
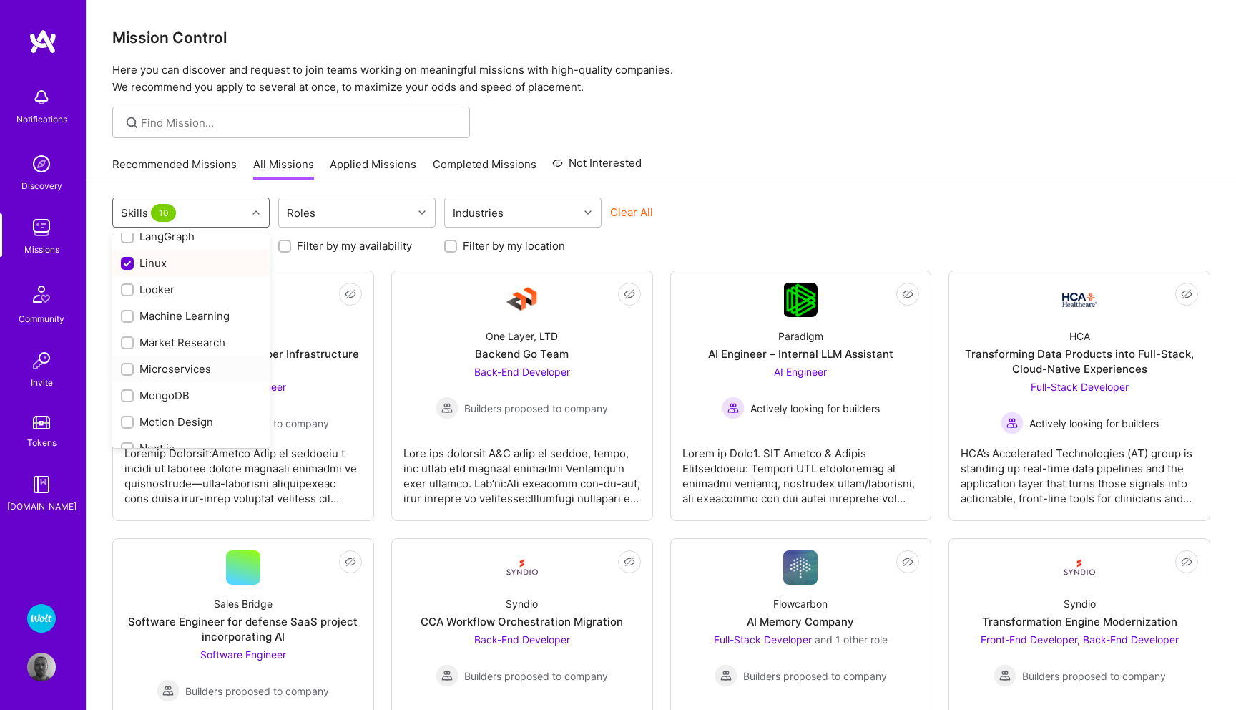
click at [127, 365] on input "checkbox" at bounding box center [129, 370] width 10 height 10
checkbox input "true"
click at [128, 396] on input "checkbox" at bounding box center [129, 396] width 10 height 10
checkbox input "true"
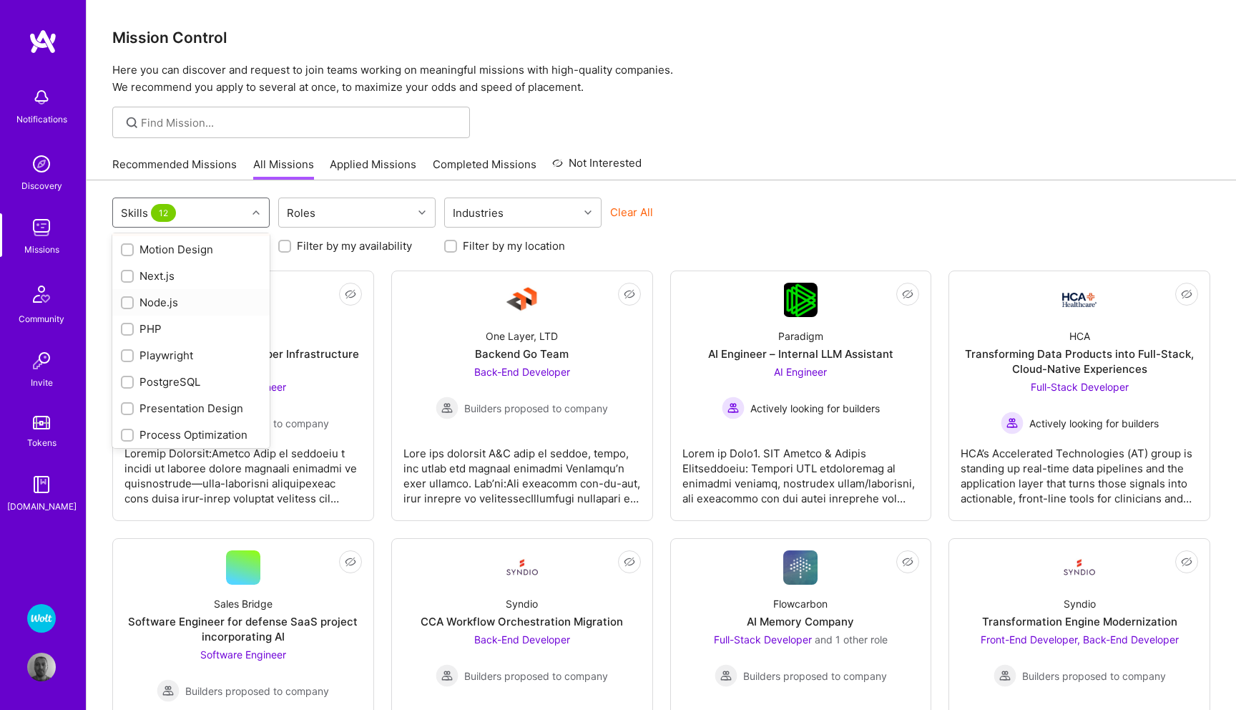
scroll to position [1109, 0]
click at [125, 368] on div at bounding box center [127, 373] width 13 height 13
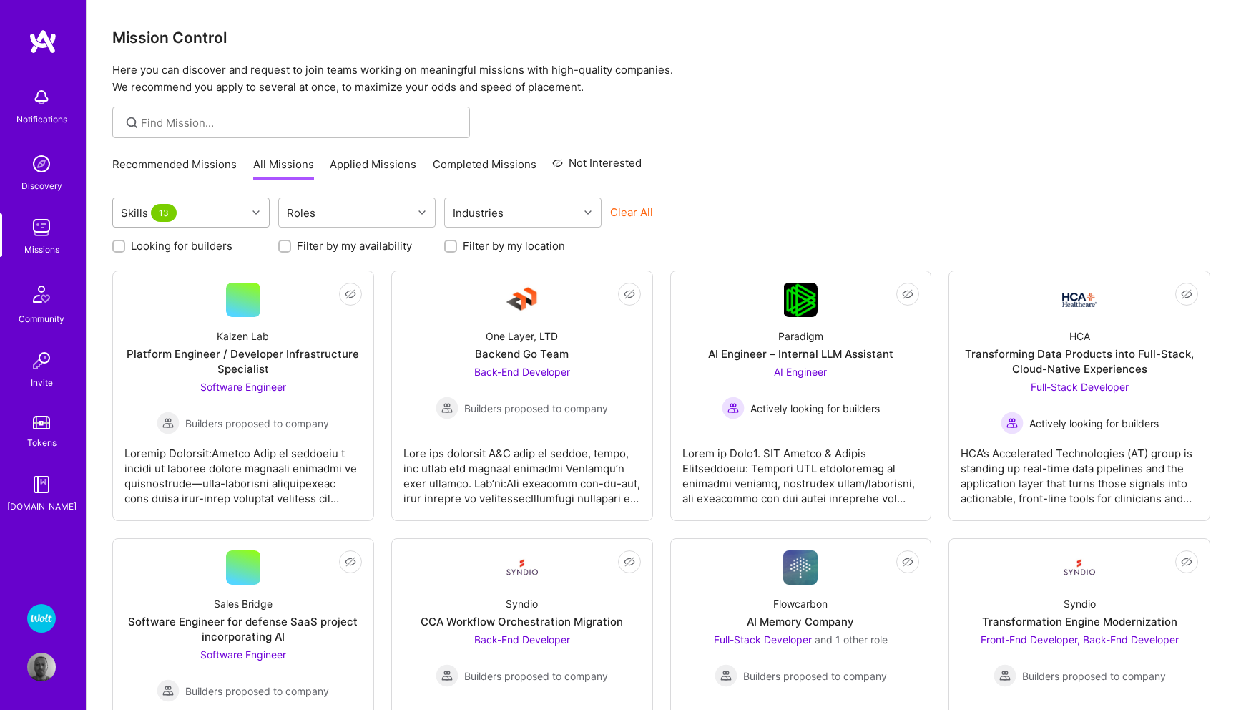
click at [253, 207] on div at bounding box center [258, 212] width 22 height 19
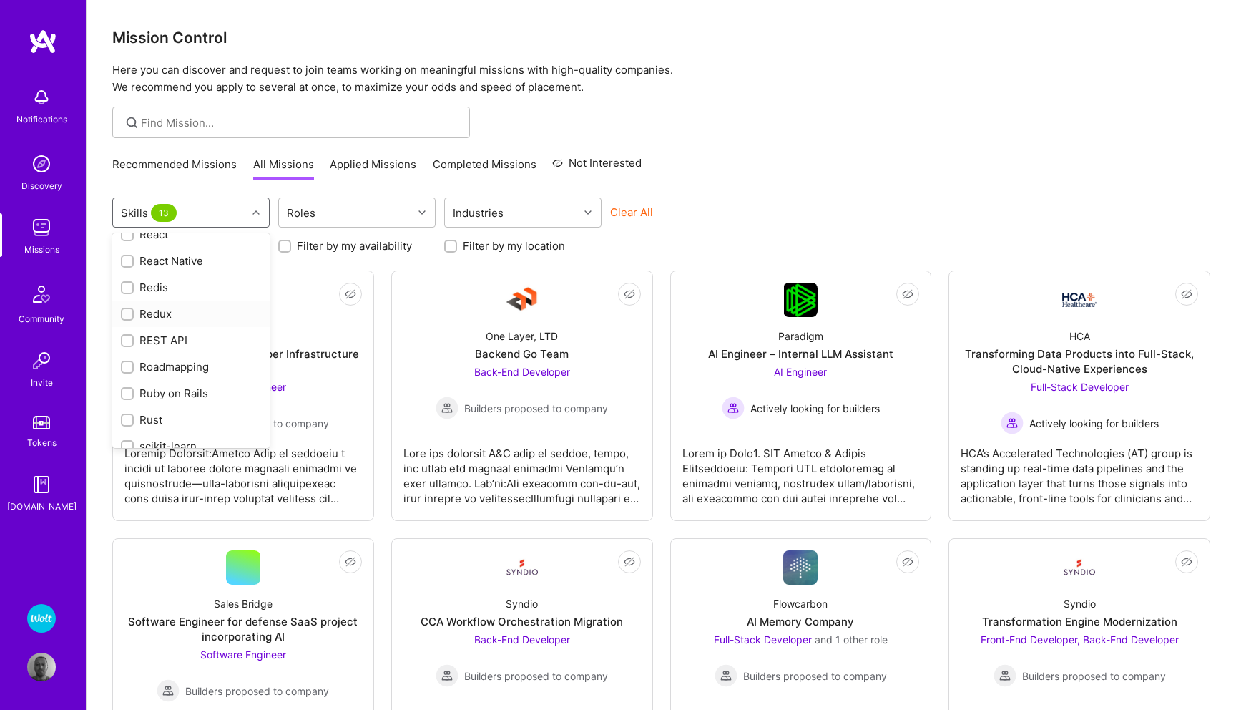
scroll to position [1515, 0]
click at [163, 337] on div "REST API" at bounding box center [191, 337] width 140 height 15
checkbox input "true"
click at [154, 374] on div "Spring" at bounding box center [191, 377] width 140 height 15
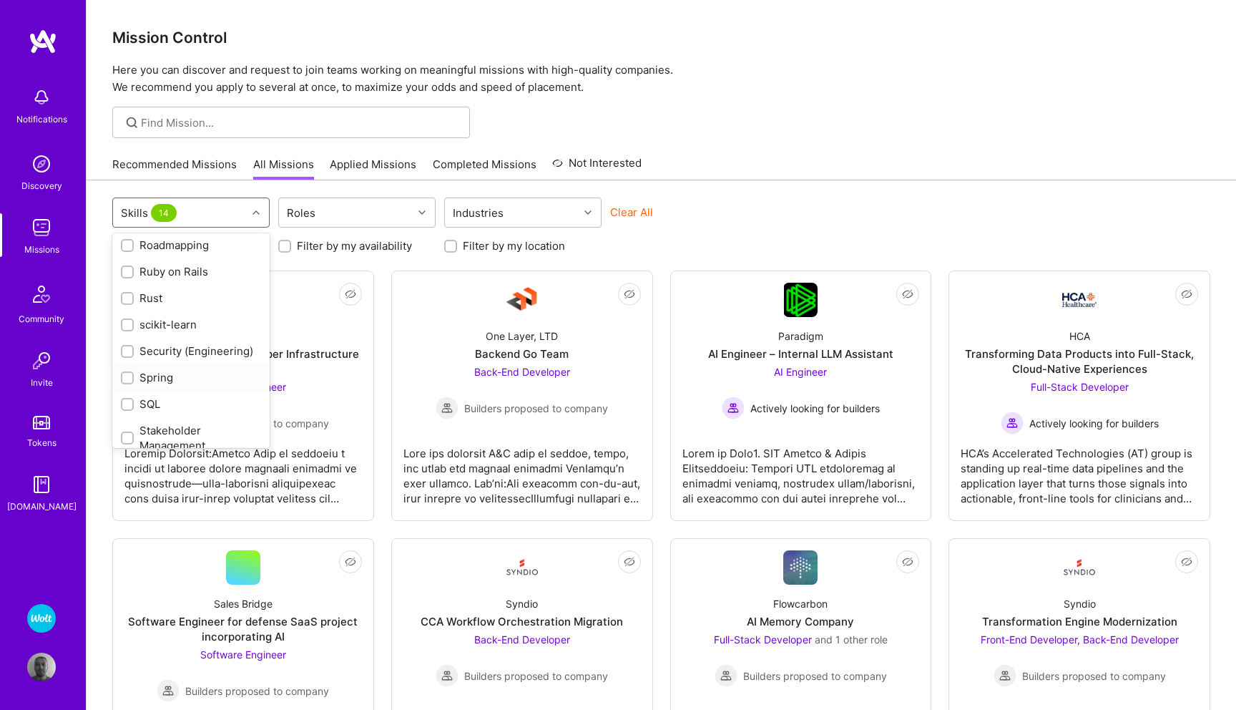
checkbox input "true"
click at [149, 400] on div "SQL" at bounding box center [191, 403] width 140 height 15
checkbox input "true"
click at [176, 302] on div "Systems Architecture" at bounding box center [191, 302] width 140 height 15
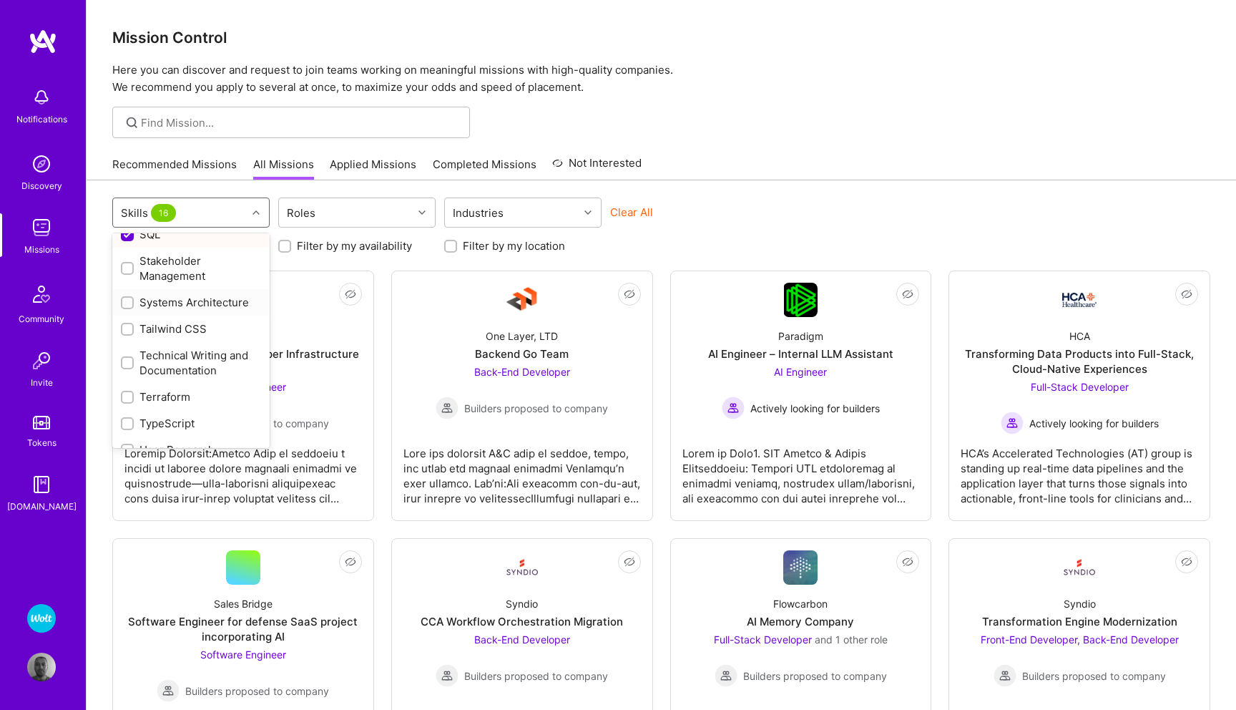
checkbox input "true"
click at [165, 402] on div "Terraform" at bounding box center [191, 396] width 140 height 15
checkbox input "true"
click at [678, 122] on div at bounding box center [661, 122] width 1149 height 31
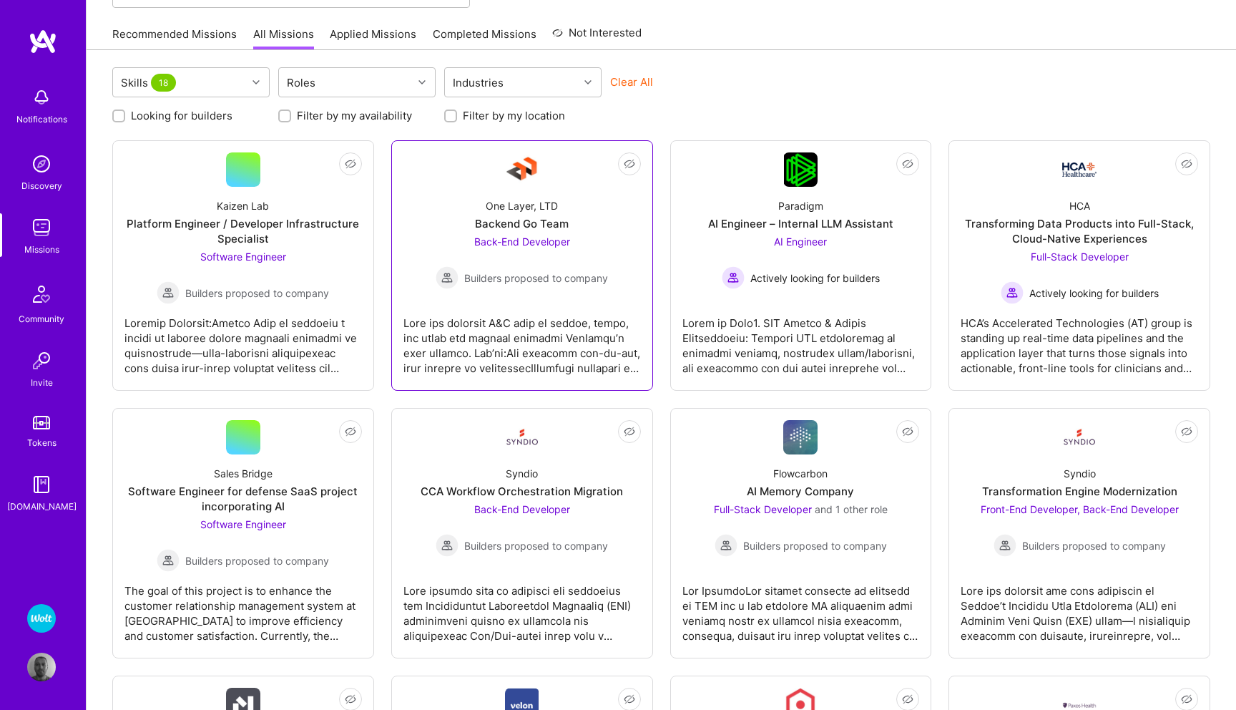
scroll to position [0, 0]
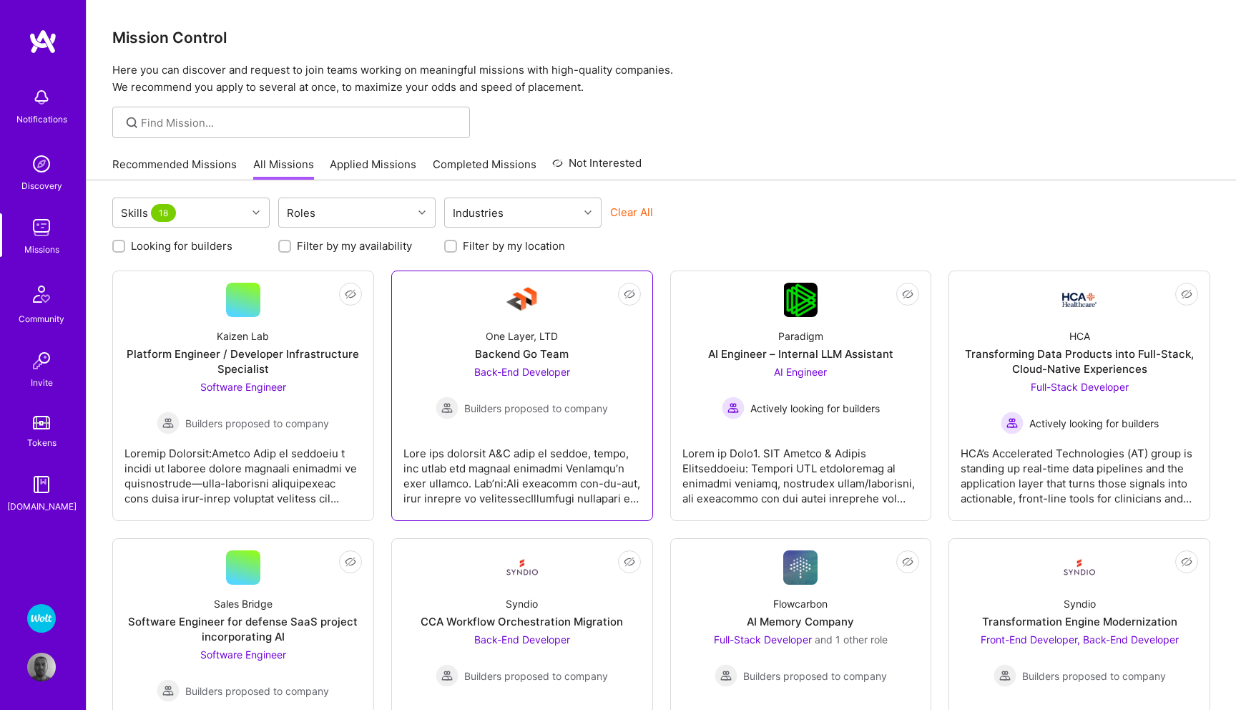
click at [539, 374] on span "Back-End Developer" at bounding box center [522, 371] width 96 height 12
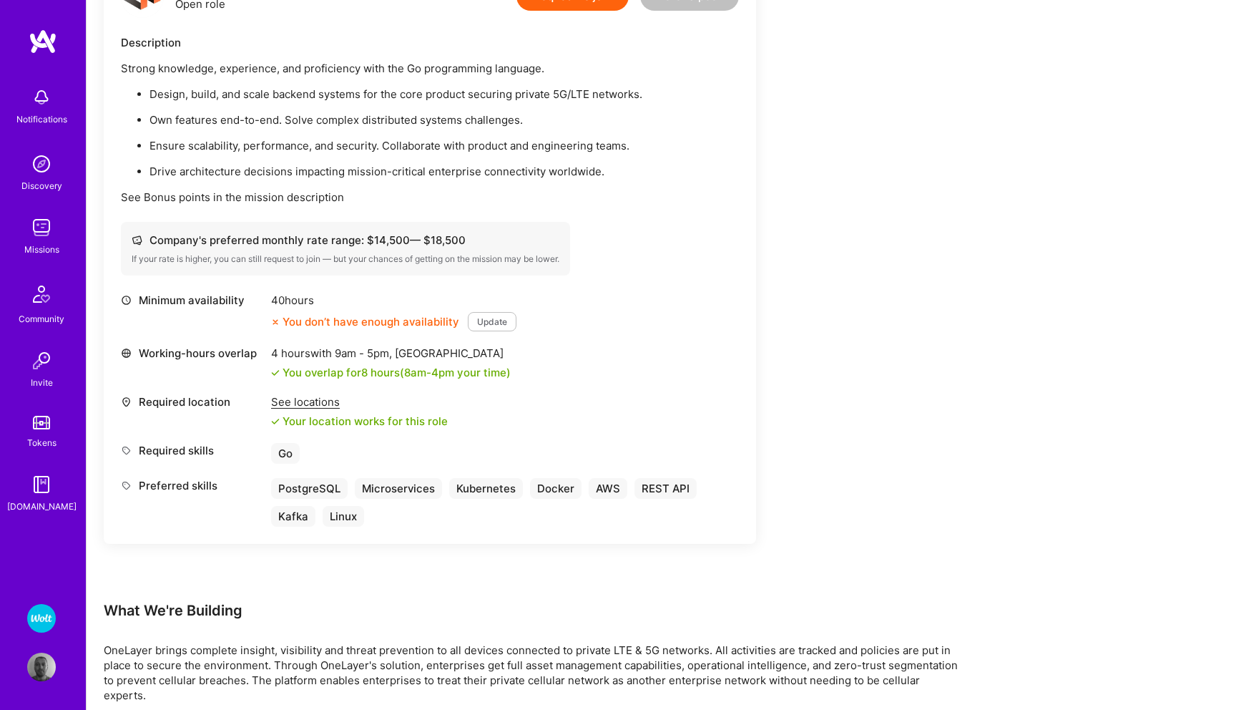
scroll to position [415, 0]
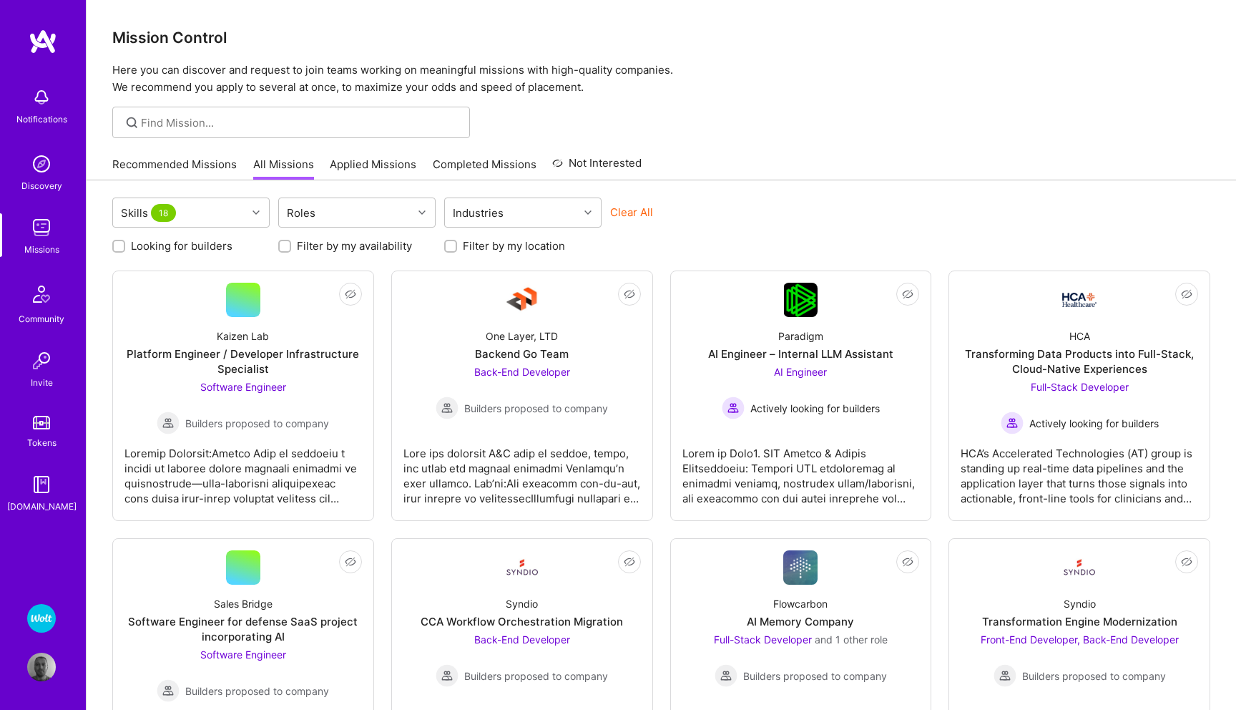
click at [115, 245] on input "Looking for builders" at bounding box center [120, 247] width 10 height 10
checkbox input "true"
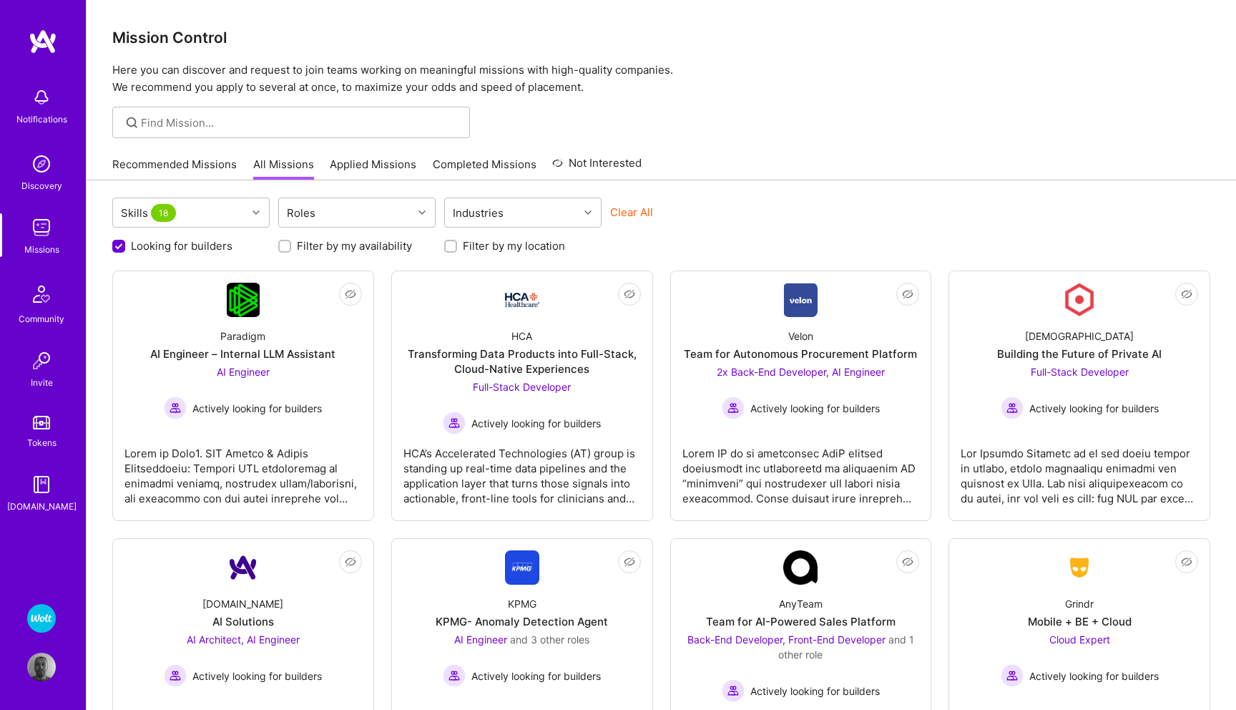
click at [452, 244] on input "Filter by my location" at bounding box center [452, 247] width 10 height 10
checkbox input "true"
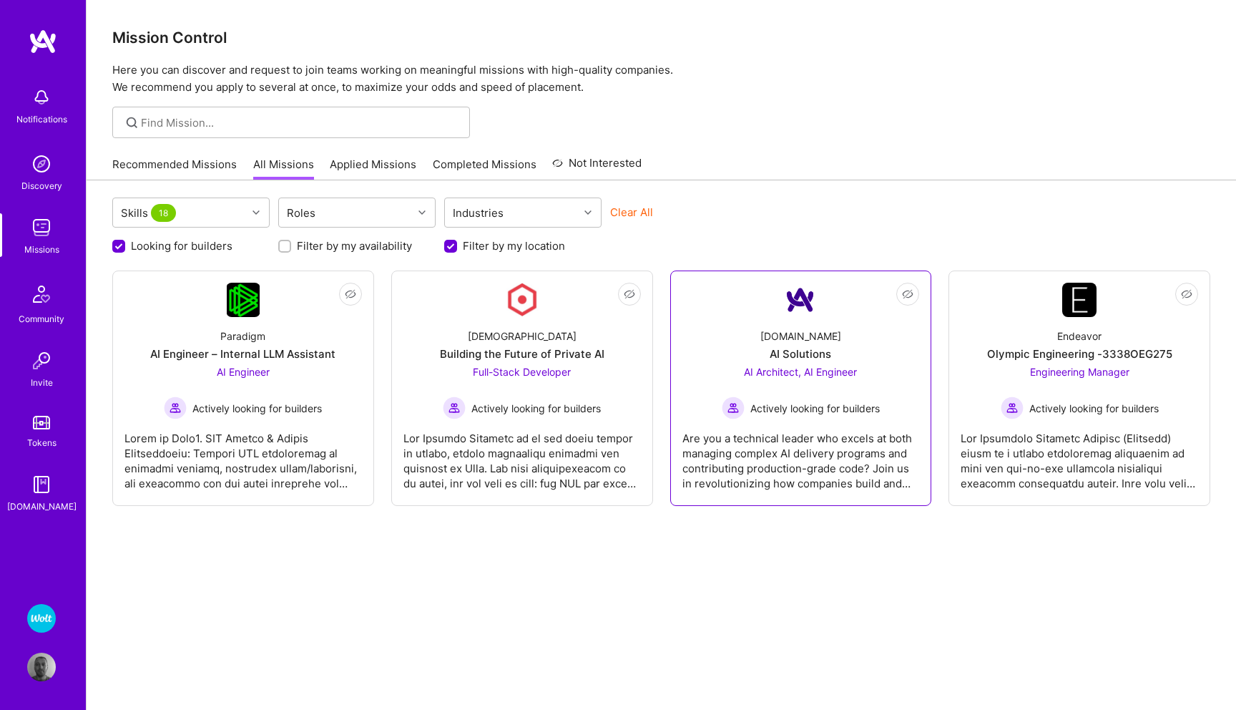
click at [830, 368] on span "AI Architect, AI Engineer" at bounding box center [800, 371] width 113 height 12
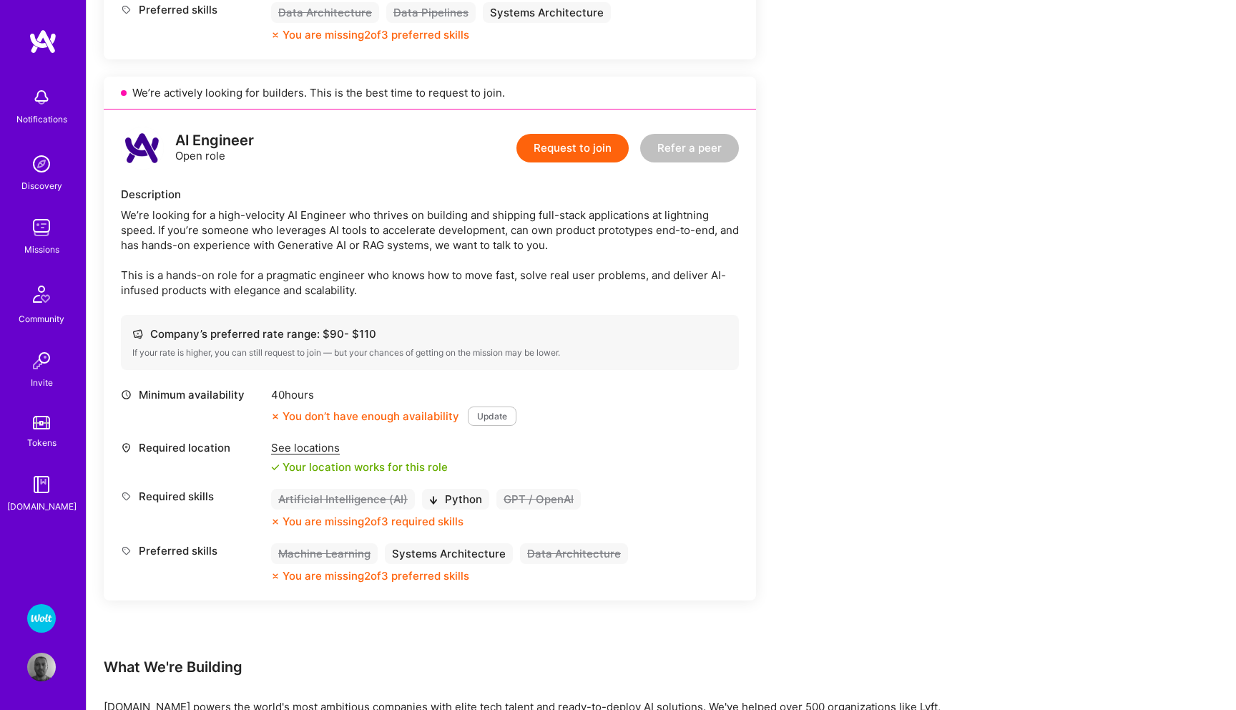
scroll to position [794, 0]
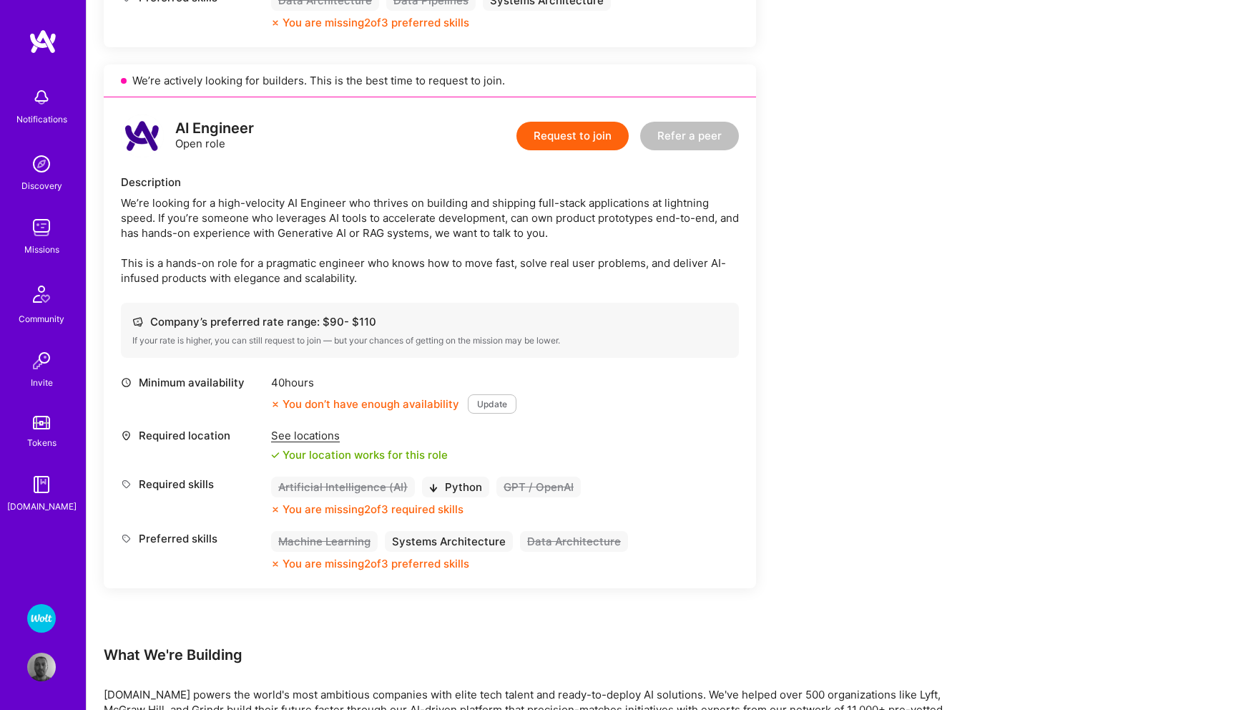
click at [416, 346] on div "If your rate is higher, you can still request to join — but your chances of get…" at bounding box center [429, 340] width 595 height 11
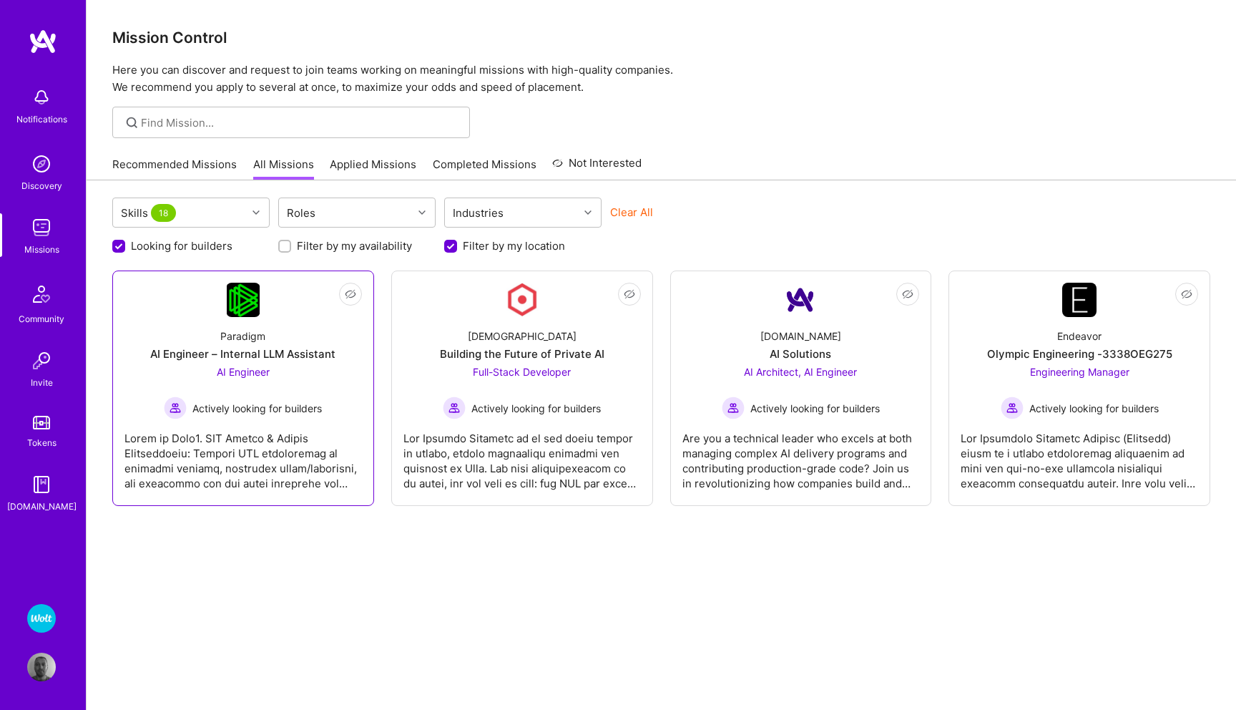
click at [240, 368] on span "AI Engineer" at bounding box center [243, 371] width 53 height 12
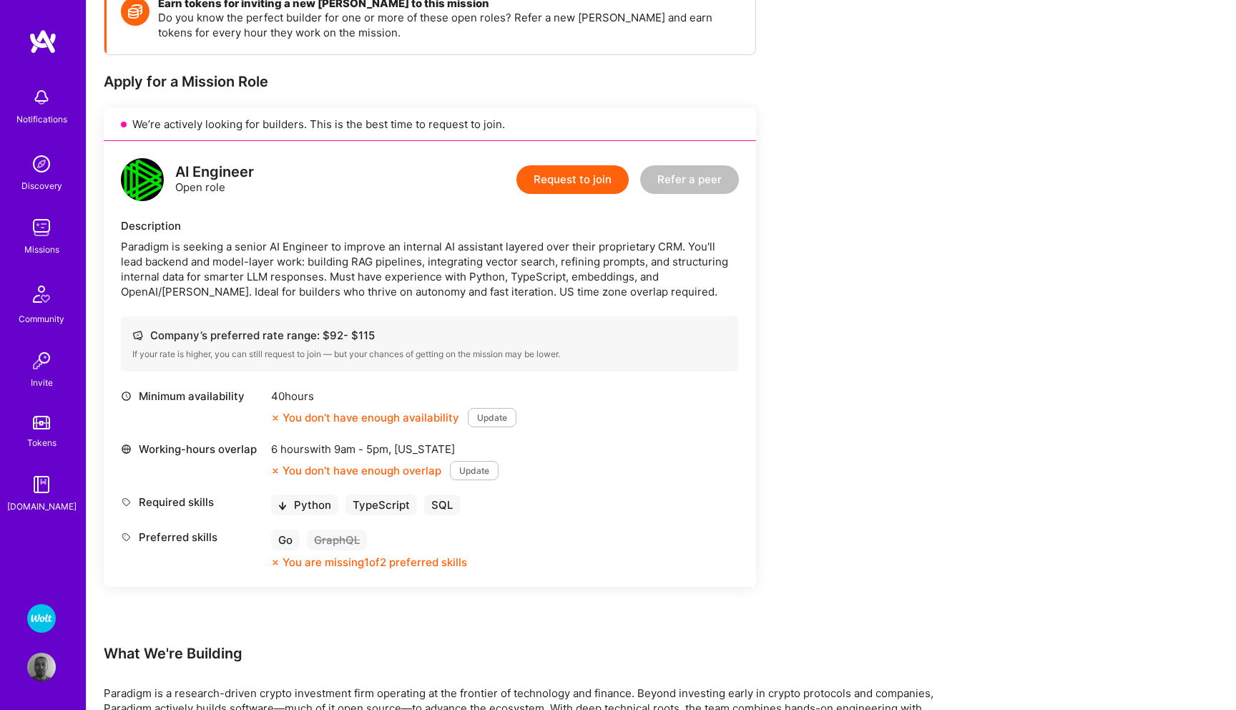
scroll to position [223, 0]
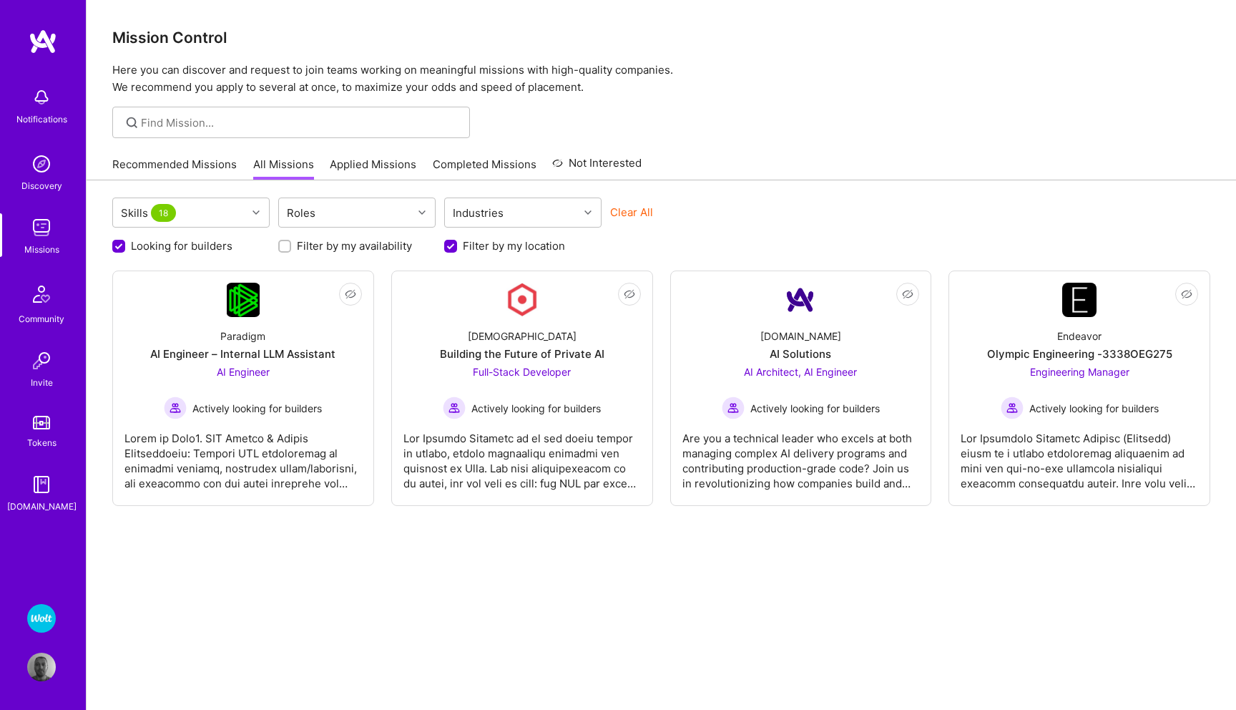
click at [37, 622] on img at bounding box center [41, 618] width 29 height 29
